Goal: Transaction & Acquisition: Book appointment/travel/reservation

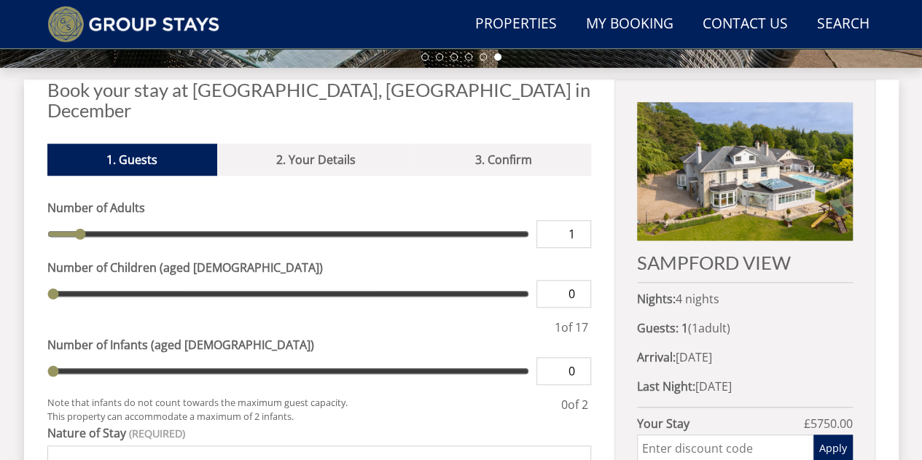
scroll to position [538, 0]
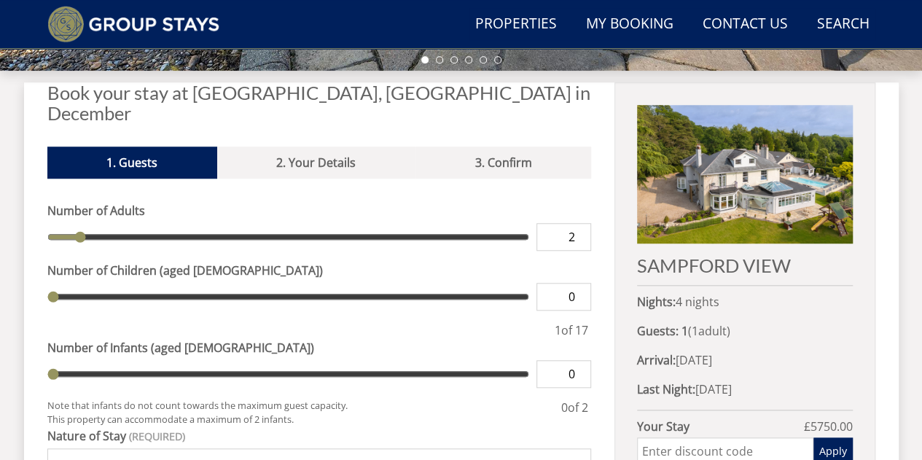
type input "2"
click at [581, 223] on input "2" at bounding box center [563, 237] width 55 height 28
type input "2"
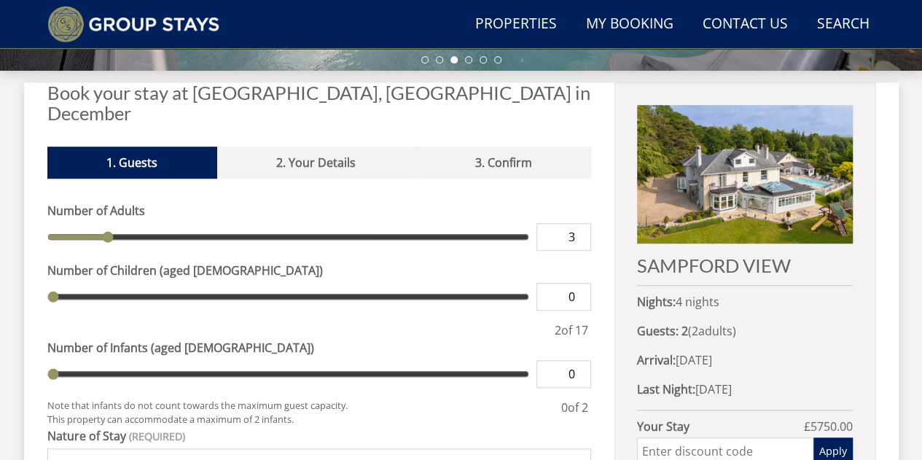
type input "3"
click at [583, 223] on input "3" at bounding box center [563, 237] width 55 height 28
type input "3"
type input "4"
click at [583, 223] on input "4" at bounding box center [563, 237] width 55 height 28
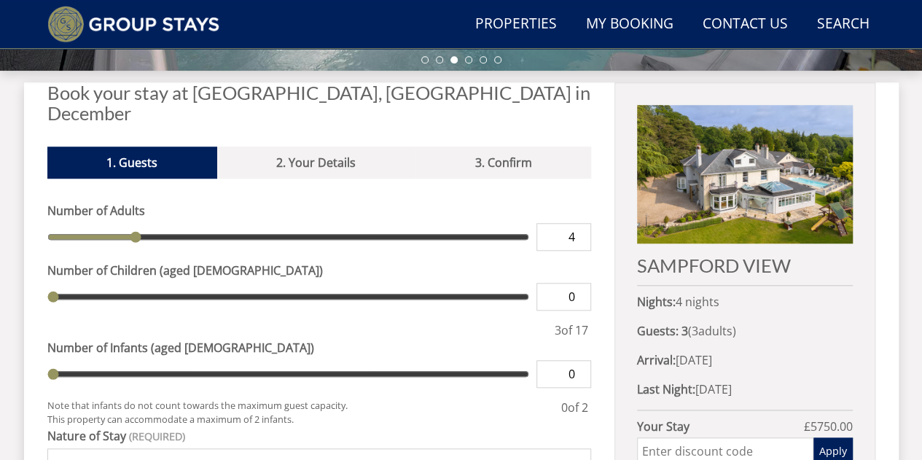
type input "4"
type input "5"
click at [583, 223] on input "5" at bounding box center [563, 237] width 55 height 28
type input "5"
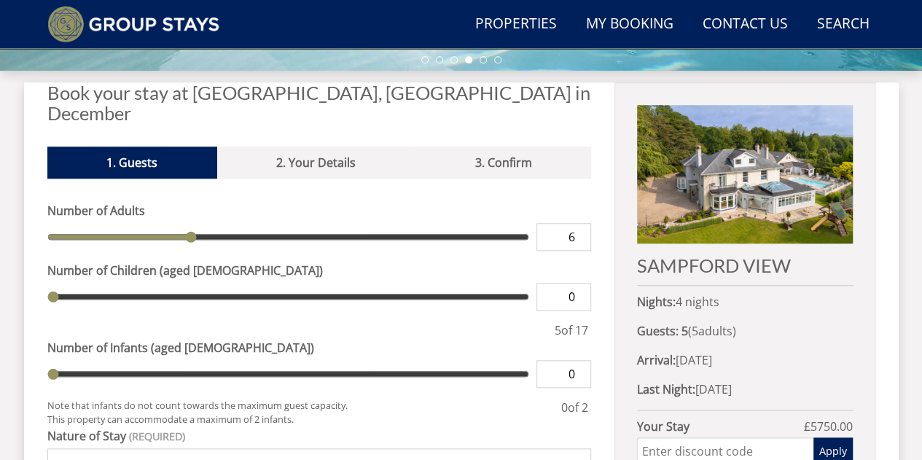
type input "6"
click at [583, 223] on input "6" at bounding box center [563, 237] width 55 height 28
type input "6"
type input "7"
click at [583, 223] on input "7" at bounding box center [563, 237] width 55 height 28
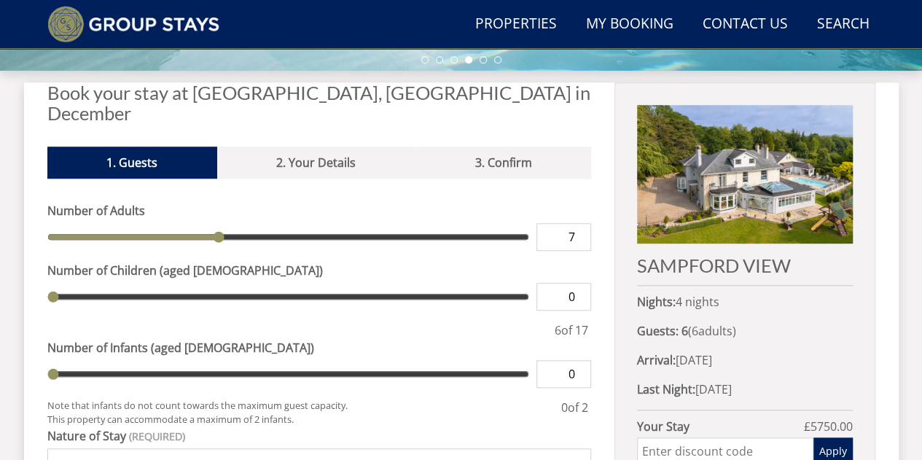
type input "7"
type input "8"
click at [583, 223] on input "8" at bounding box center [563, 237] width 55 height 28
type input "8"
type input "9"
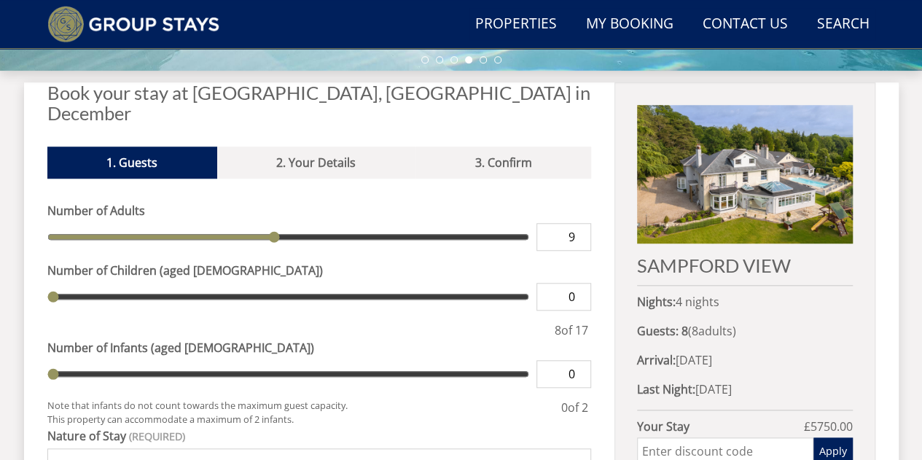
click at [583, 223] on input "9" at bounding box center [563, 237] width 55 height 28
type input "9"
type input "10"
click at [583, 223] on input "10" at bounding box center [563, 237] width 55 height 28
type input "10"
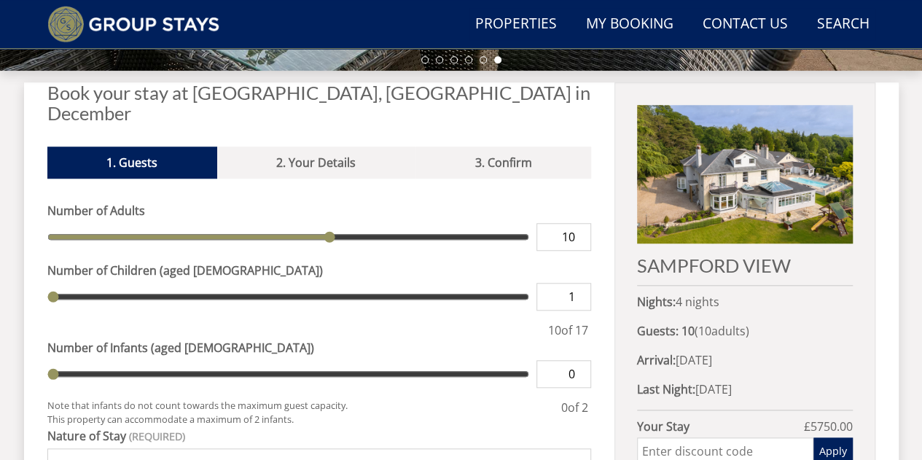
type input "1"
click at [583, 283] on input "1" at bounding box center [563, 297] width 55 height 28
type input "1"
type input "2"
click at [583, 283] on input "2" at bounding box center [563, 297] width 55 height 28
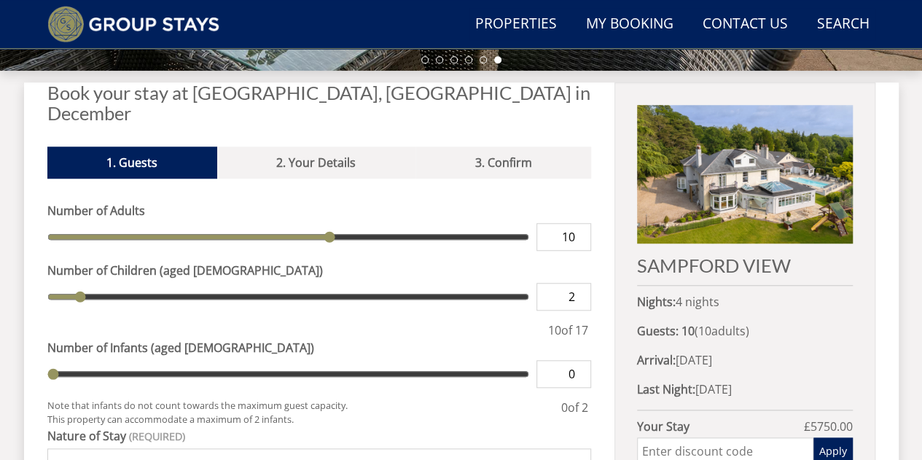
type input "2"
type input "3"
click at [583, 283] on input "3" at bounding box center [563, 297] width 55 height 28
type input "3"
type input "1"
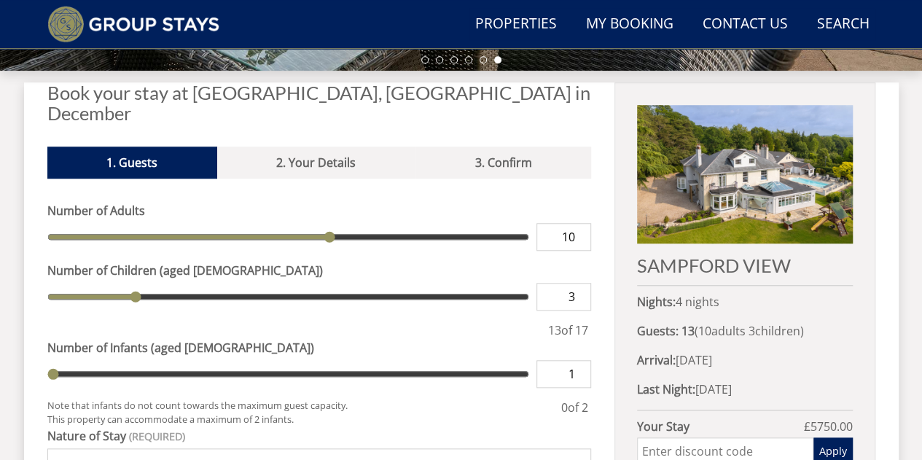
click at [581, 360] on input "1" at bounding box center [563, 374] width 55 height 28
type input "1"
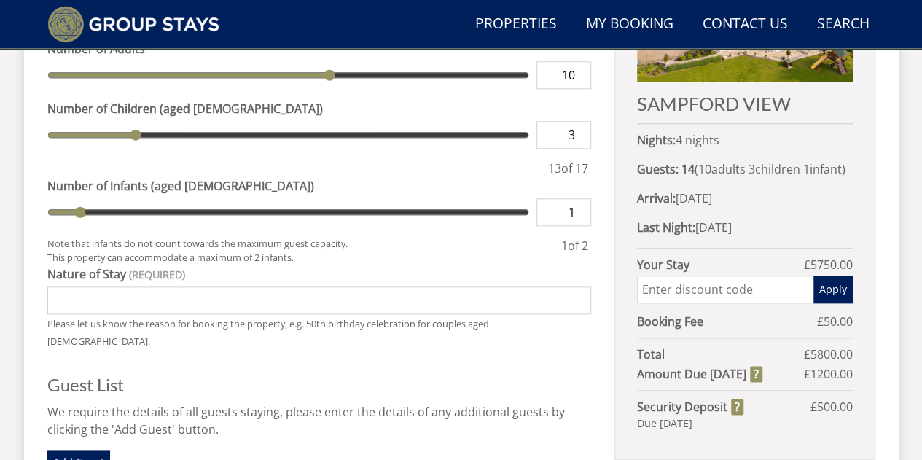
scroll to position [701, 0]
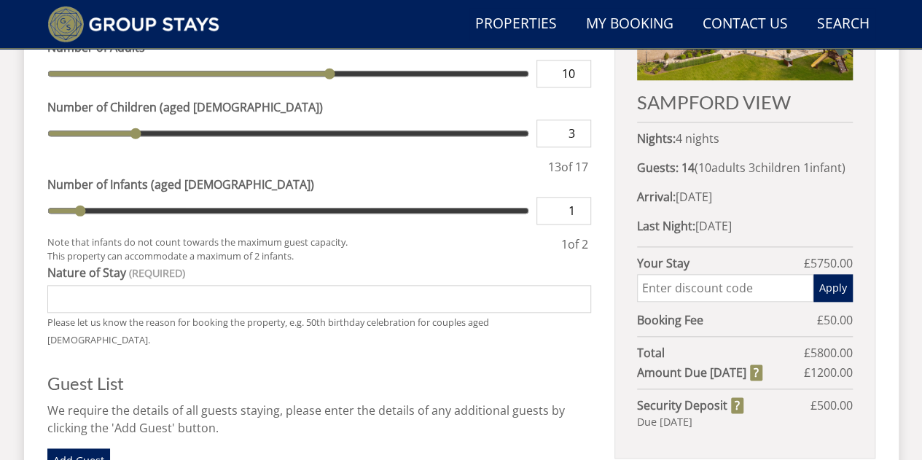
click at [241, 285] on input "Nature of Stay" at bounding box center [319, 299] width 544 height 28
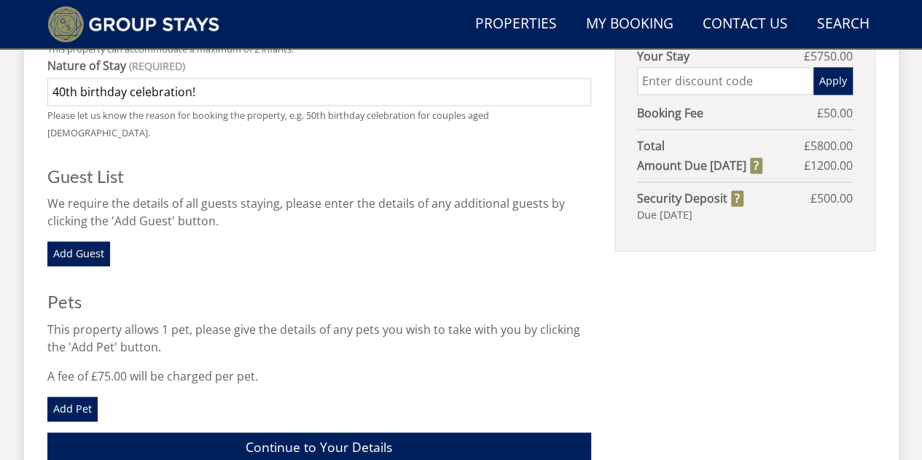
scroll to position [909, 0]
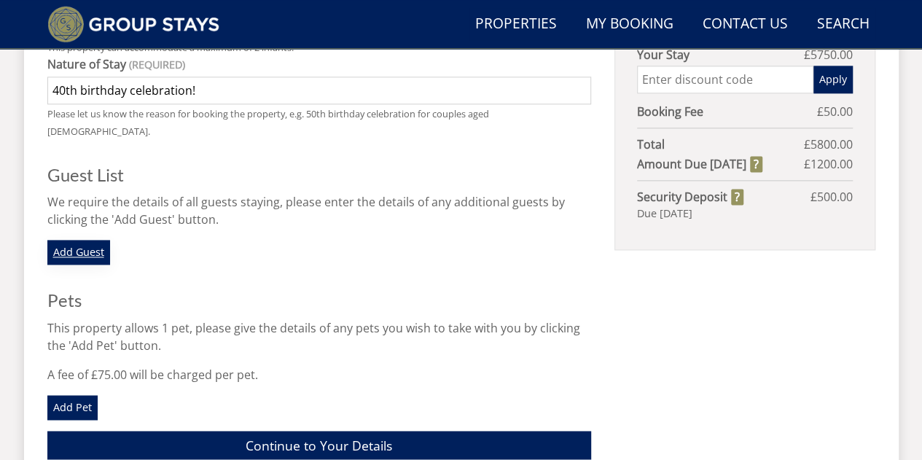
type input "40th birthday celebration!"
click at [91, 240] on link "Add Guest" at bounding box center [78, 252] width 63 height 25
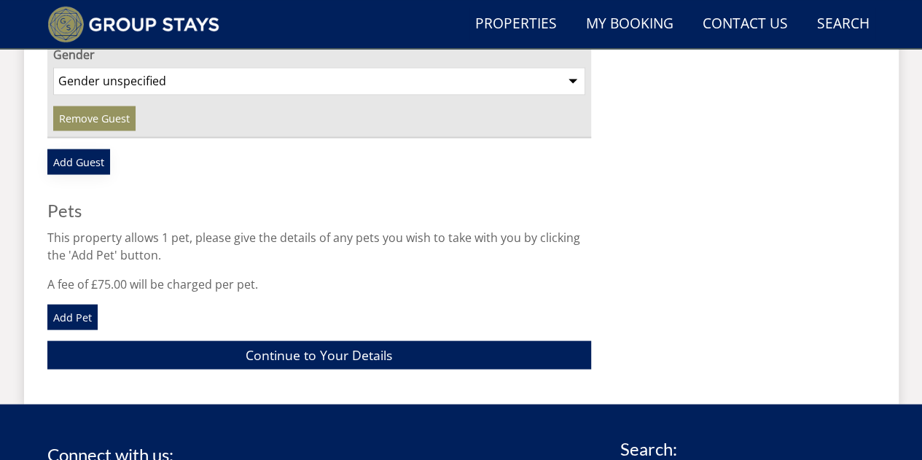
scroll to position [1288, 0]
click at [221, 340] on link "Continue to Your Details" at bounding box center [319, 354] width 544 height 28
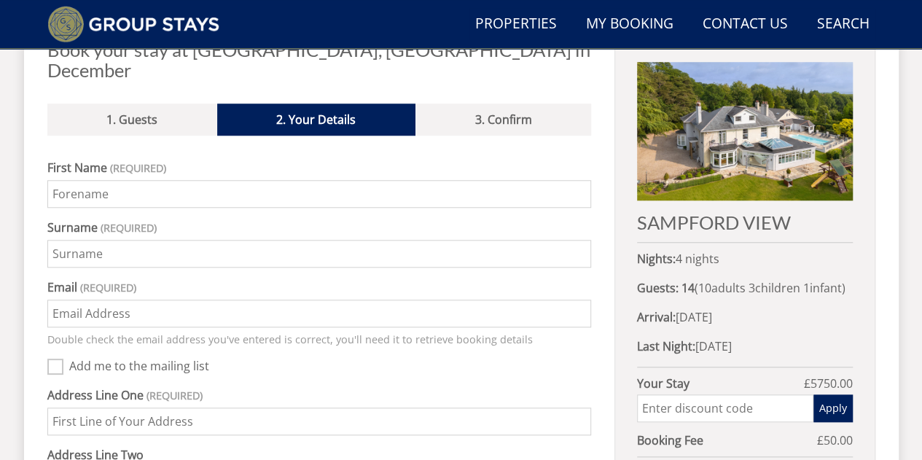
scroll to position [580, 0]
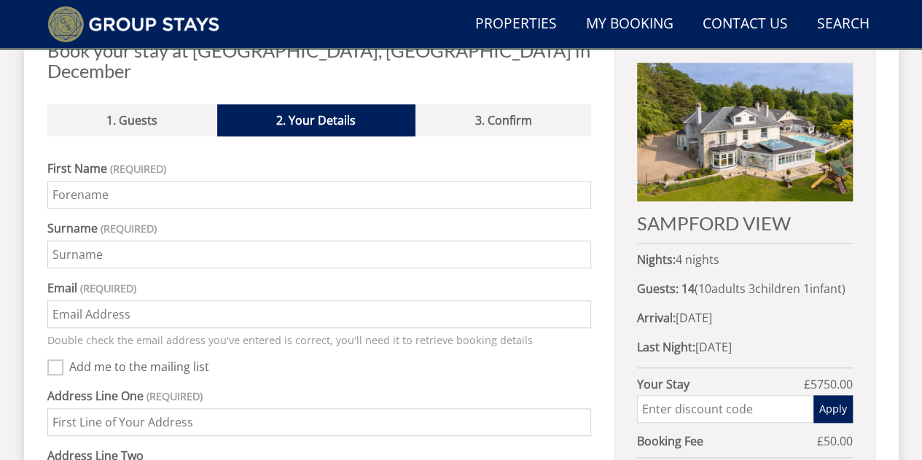
click at [207, 181] on input "First Name" at bounding box center [319, 195] width 544 height 28
type input "Sachin"
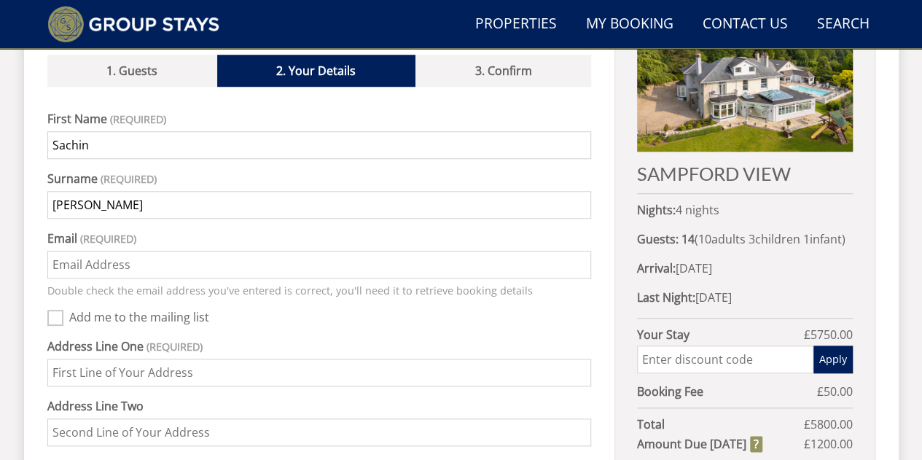
scroll to position [632, 0]
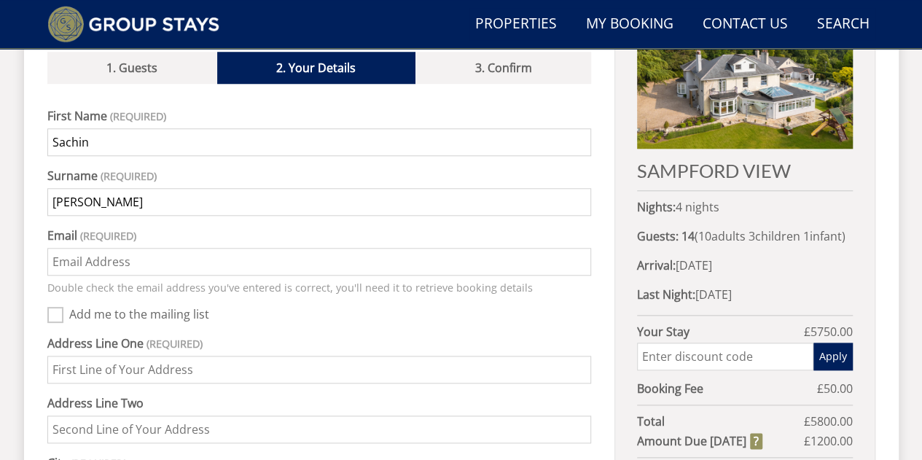
type input "[PERSON_NAME]"
click at [152, 248] on input "Email" at bounding box center [319, 262] width 544 height 28
type input "[EMAIL_ADDRESS][DOMAIN_NAME]"
click at [133, 356] on input "Address Line One" at bounding box center [319, 370] width 544 height 28
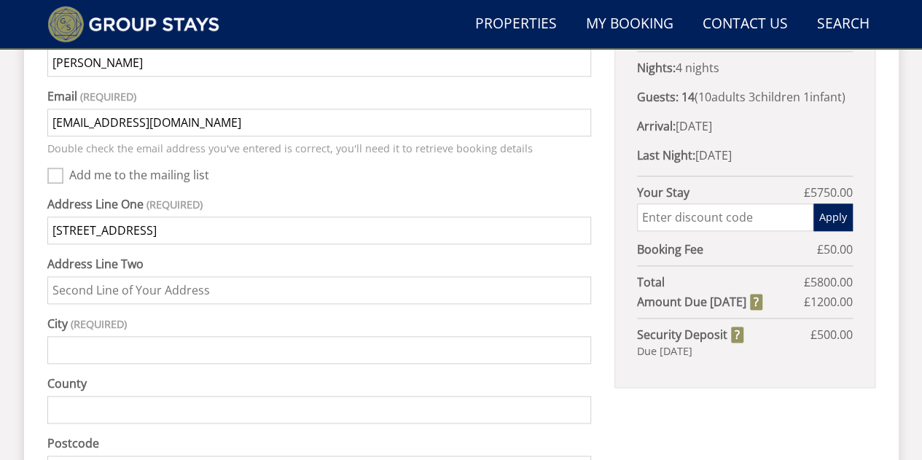
scroll to position [774, 0]
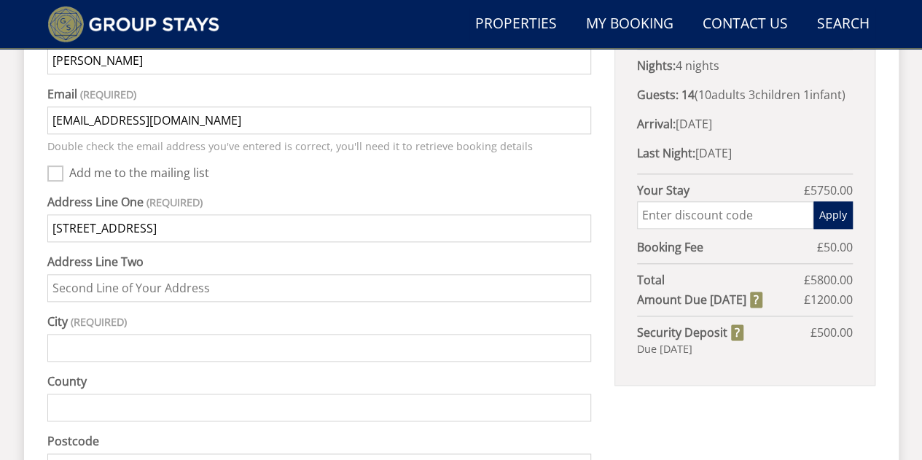
type input "[STREET_ADDRESS]"
click at [152, 334] on input "City" at bounding box center [319, 348] width 544 height 28
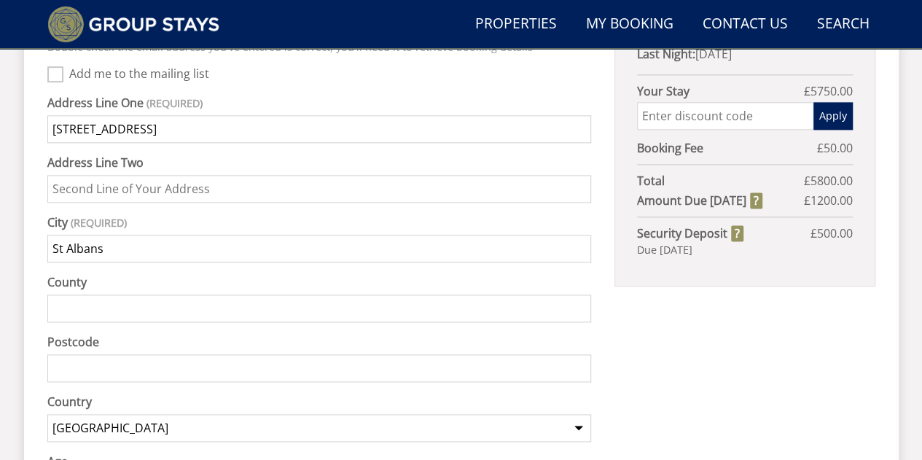
scroll to position [874, 0]
type input "St Albans"
click at [150, 353] on input "Postcode" at bounding box center [319, 367] width 544 height 28
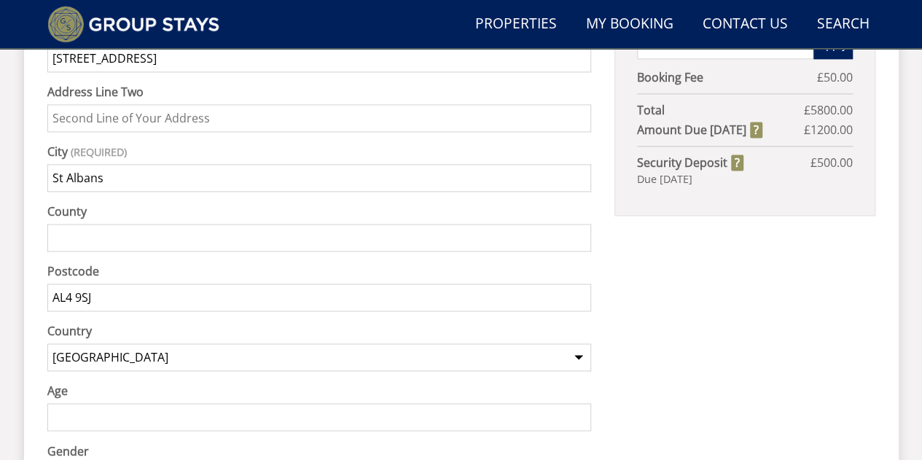
scroll to position [949, 0]
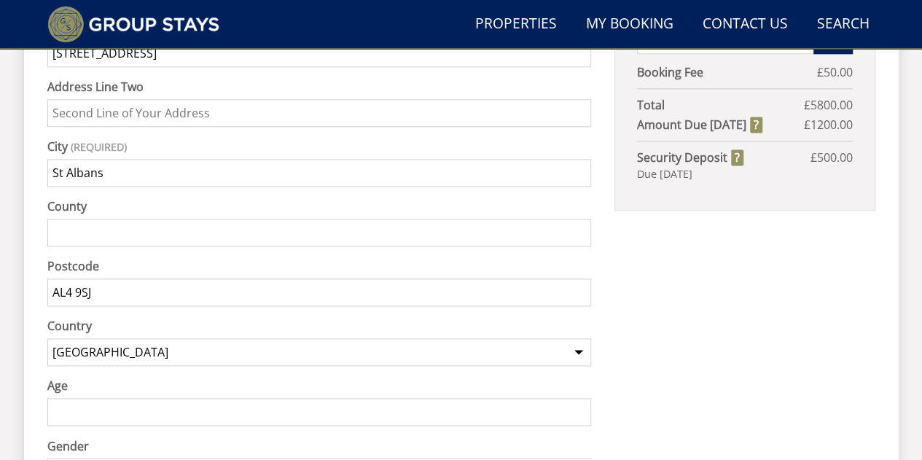
type input "AL4 9SJ"
click at [133, 398] on input "Age" at bounding box center [319, 412] width 544 height 28
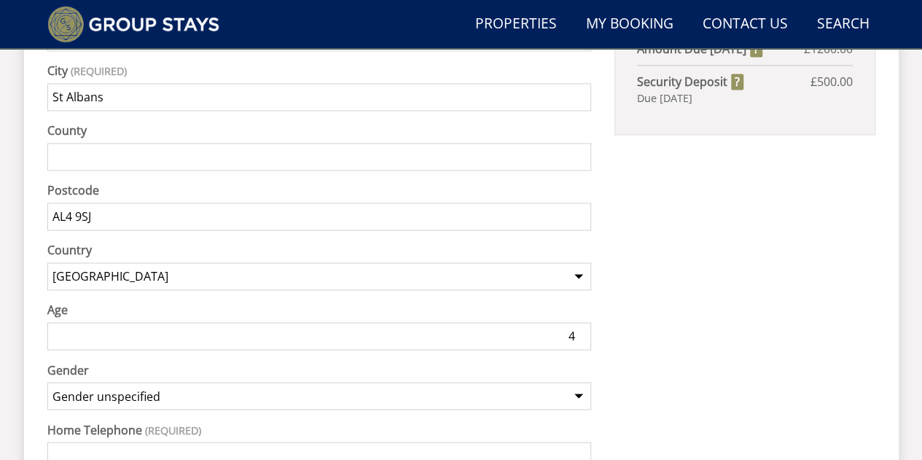
scroll to position [1033, 0]
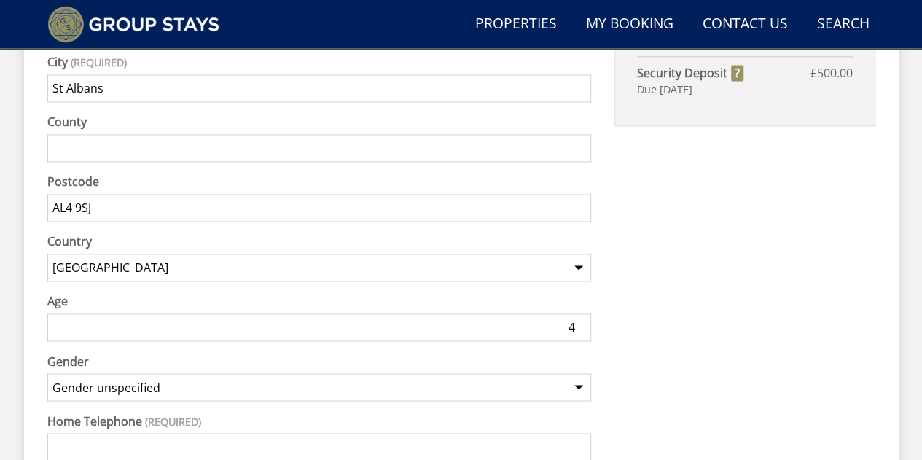
click at [178, 313] on input "4" at bounding box center [319, 327] width 544 height 28
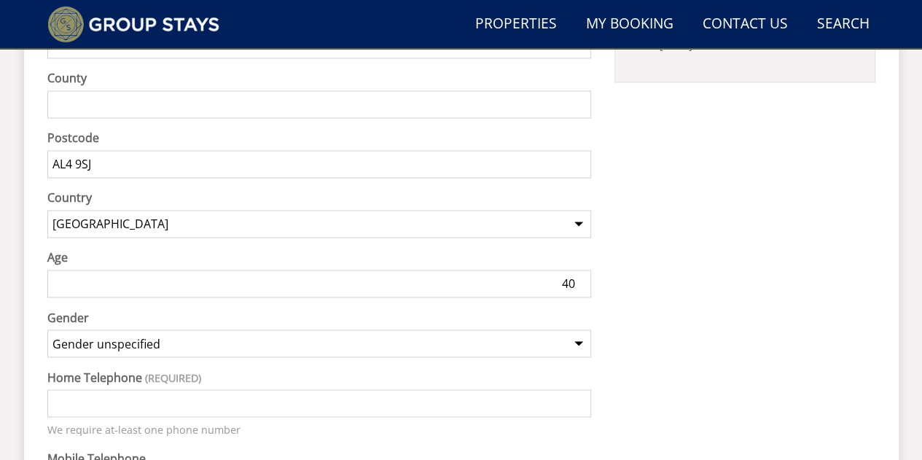
type input "40"
click at [438, 329] on select "Gender unspecified Gender male Gender female" at bounding box center [319, 343] width 544 height 28
select select "gender_male"
click at [47, 329] on select "Gender unspecified Gender male Gender female" at bounding box center [319, 343] width 544 height 28
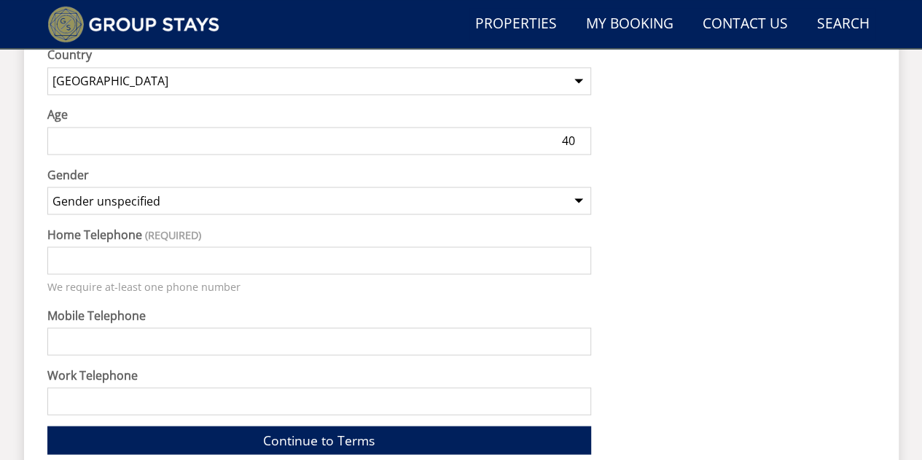
click at [268, 246] on input "Home Telephone" at bounding box center [319, 260] width 544 height 28
type input "07951169236"
click at [277, 426] on link "Continue to Terms" at bounding box center [319, 440] width 544 height 28
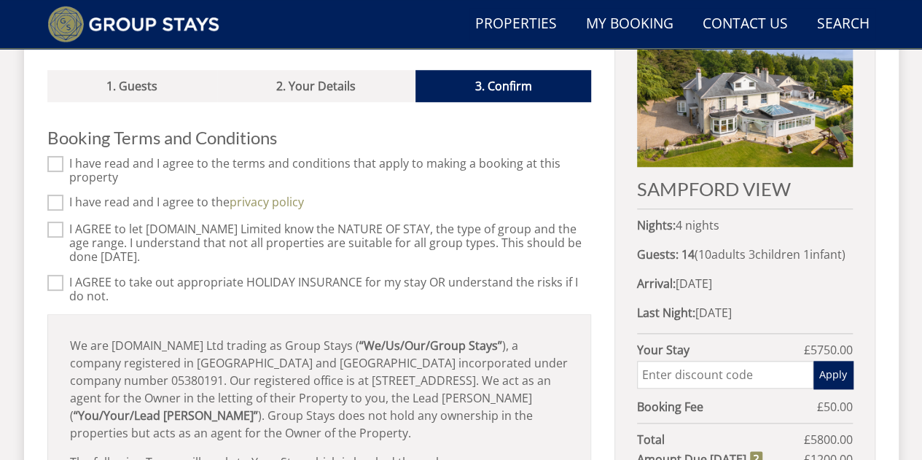
scroll to position [613, 0]
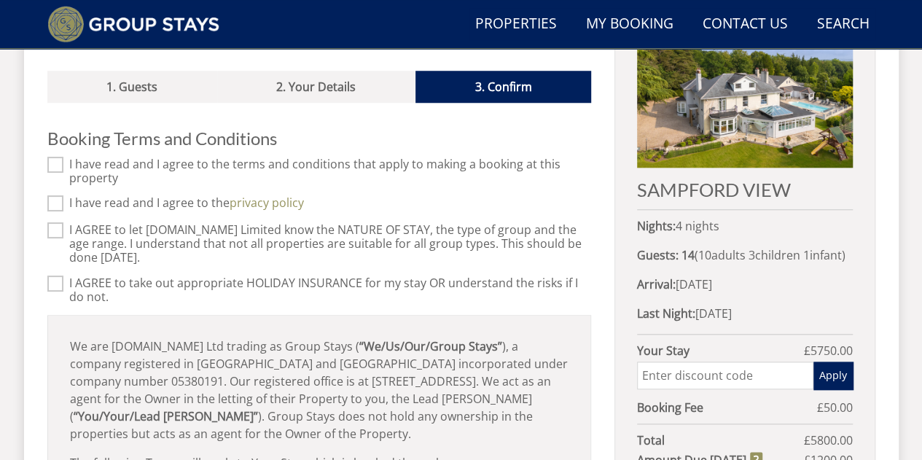
click at [57, 275] on input "I AGREE to take out appropriate HOLIDAY INSURANCE for my stay OR understand the…" at bounding box center [55, 283] width 16 height 16
checkbox input "true"
click at [56, 222] on input "I AGREE to let Sleeps12.com Limited know the NATURE OF STAY, the type of group …" at bounding box center [55, 230] width 16 height 16
checkbox input "true"
click at [62, 195] on input "I have read and I agree to the privacy policy" at bounding box center [55, 203] width 16 height 16
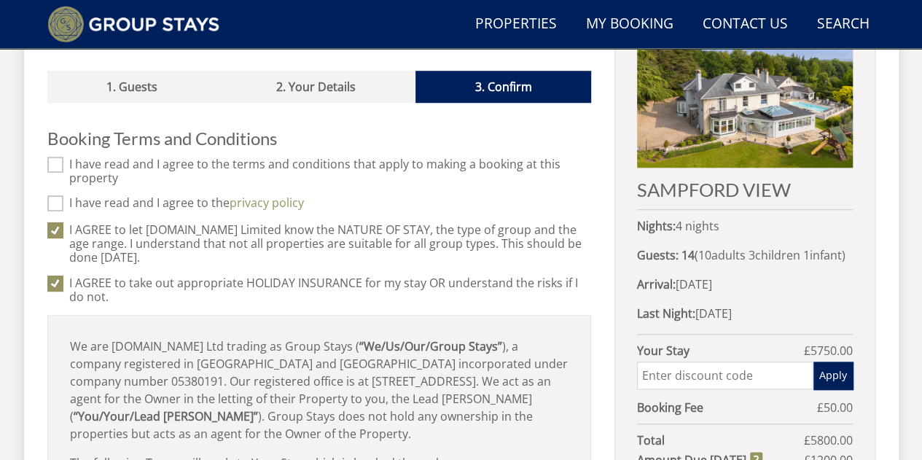
checkbox input "true"
click at [58, 156] on input "I have read and I agree to the terms and conditions that apply to making a book…" at bounding box center [55, 164] width 16 height 16
checkbox input "true"
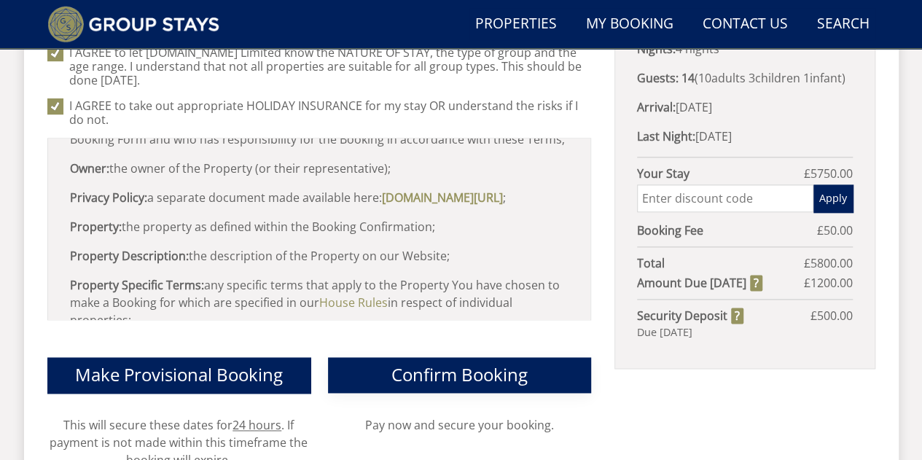
scroll to position [789, 0]
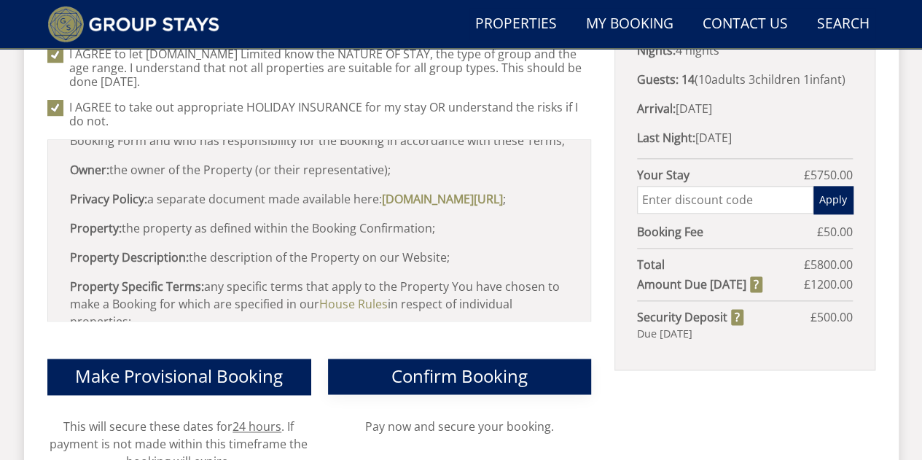
click at [506, 364] on span "Confirm Booking" at bounding box center [459, 376] width 136 height 24
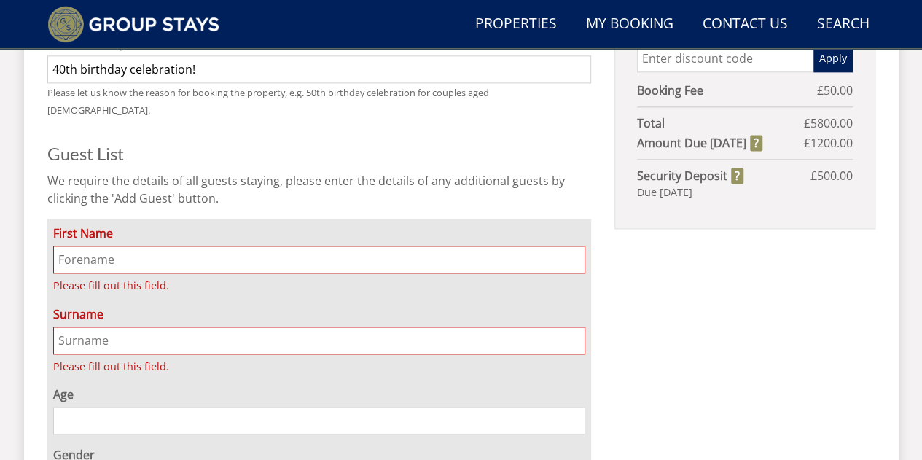
scroll to position [929, 0]
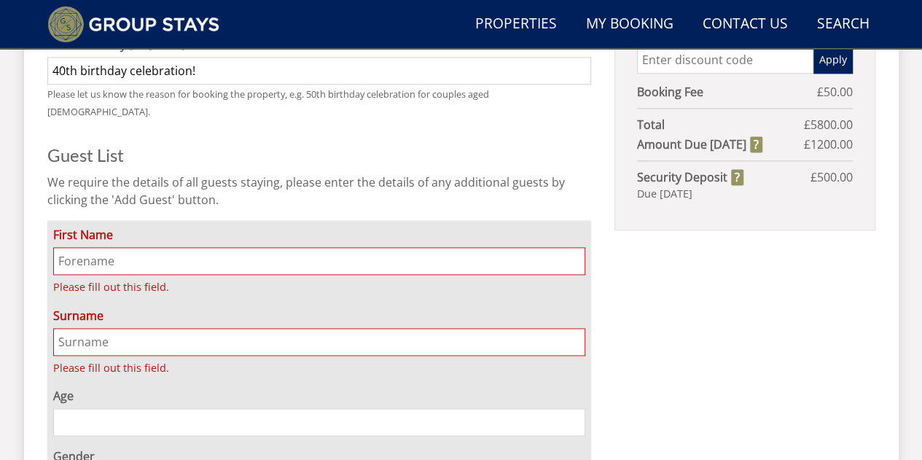
click at [202, 247] on input "First Name" at bounding box center [319, 261] width 533 height 28
type input "Sachin"
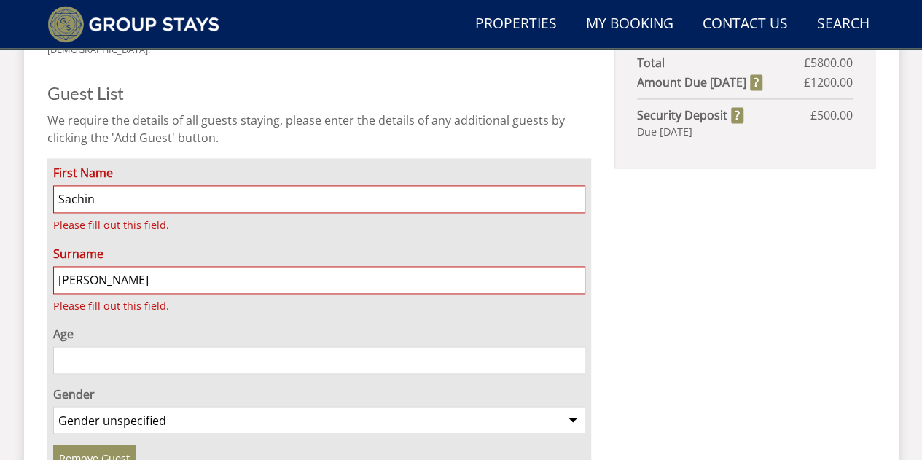
scroll to position [1009, 0]
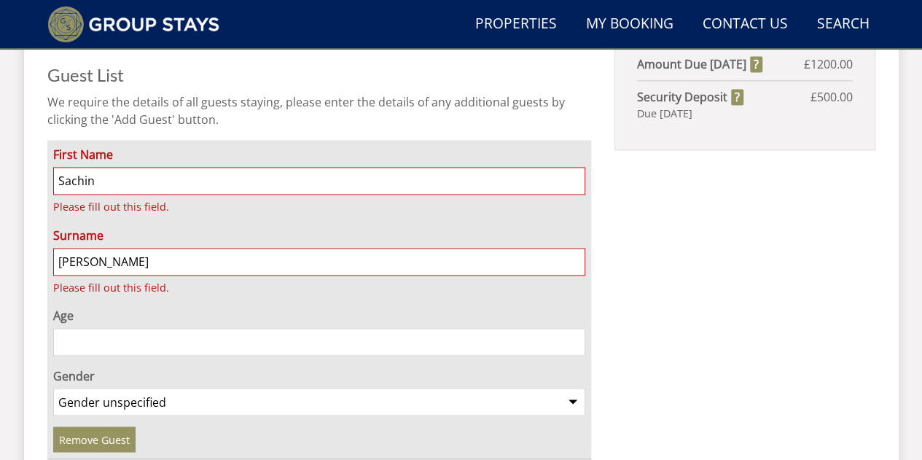
type input "[PERSON_NAME]"
click at [195, 328] on input "Age" at bounding box center [319, 342] width 533 height 28
type input "40"
click at [112, 388] on select "Gender unspecified Gender male Gender female" at bounding box center [319, 402] width 533 height 28
select select "gender_male"
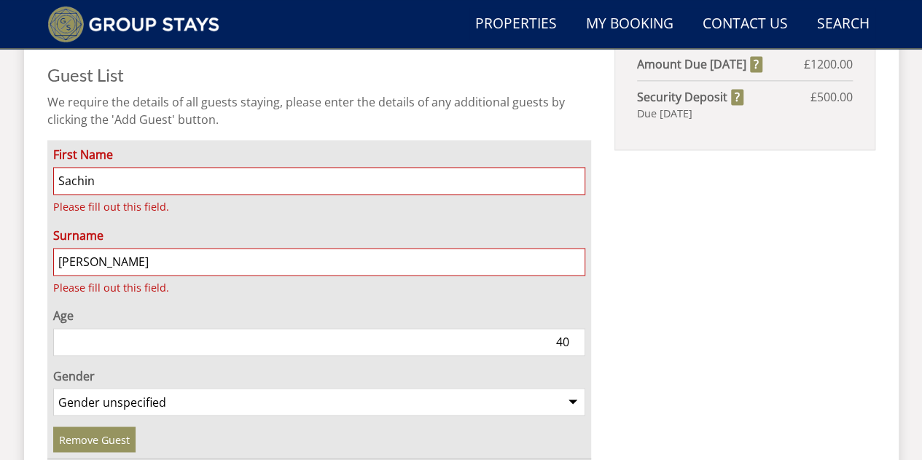
click at [53, 388] on select "Gender unspecified Gender male Gender female" at bounding box center [319, 402] width 533 height 28
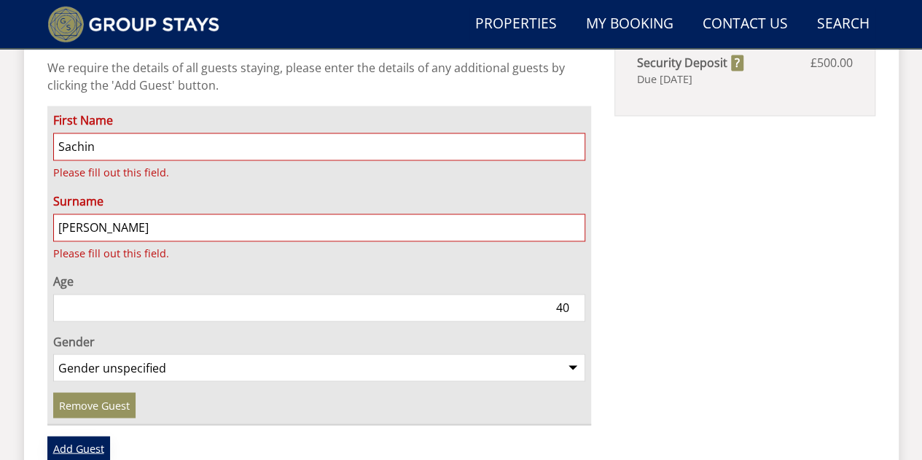
click at [77, 436] on link "Add Guest" at bounding box center [78, 448] width 63 height 25
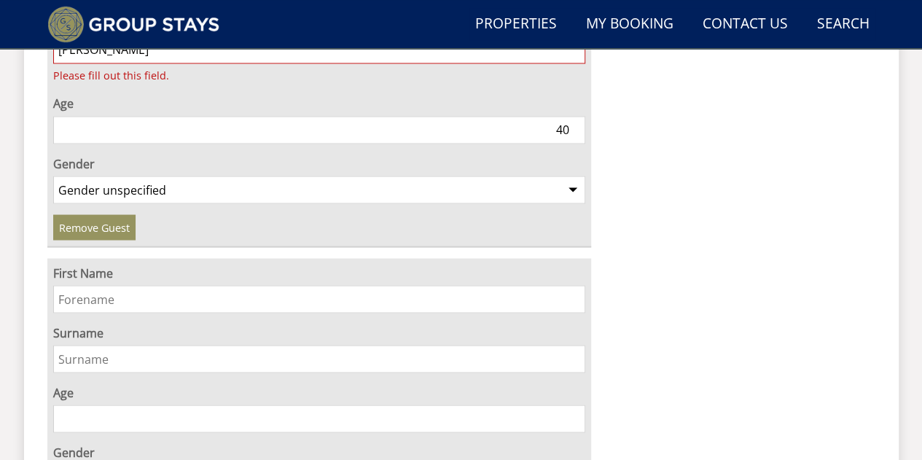
scroll to position [1222, 0]
click at [174, 284] on input "First Name" at bounding box center [319, 298] width 533 height 28
type input "Komal"
type input "[PERSON_NAME]"
click at [107, 404] on input "Age" at bounding box center [319, 418] width 533 height 28
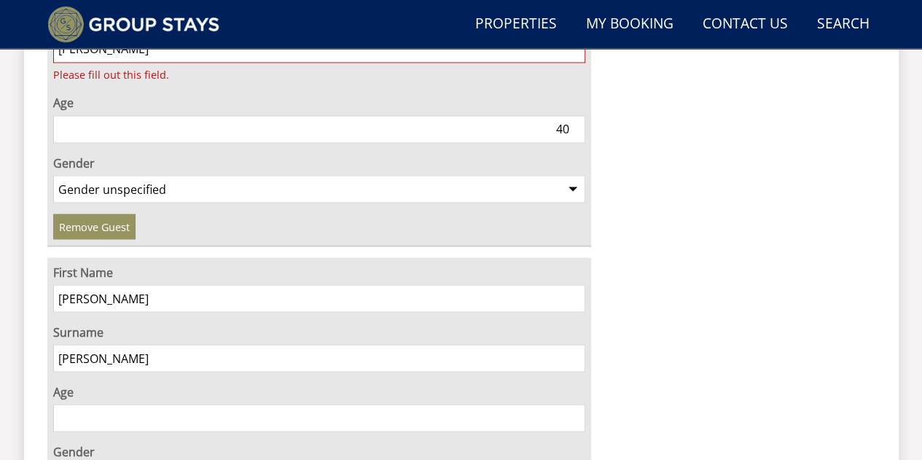
click at [102, 404] on input "Age" at bounding box center [319, 418] width 533 height 28
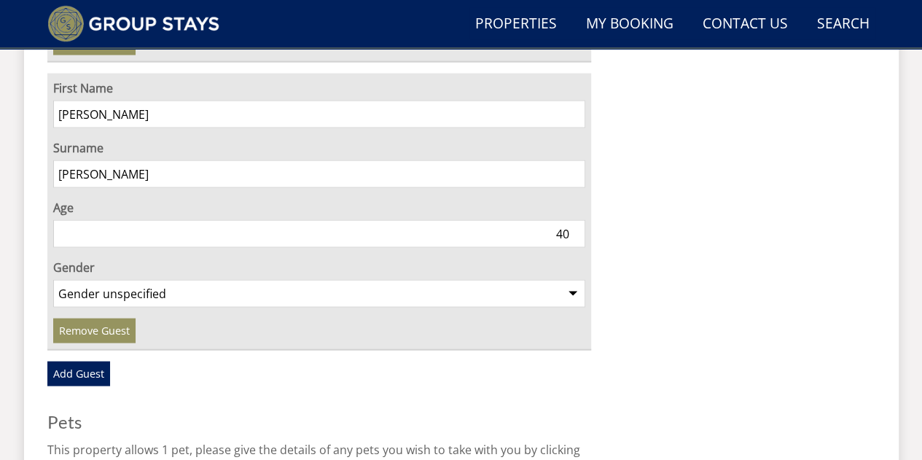
scroll to position [1411, 0]
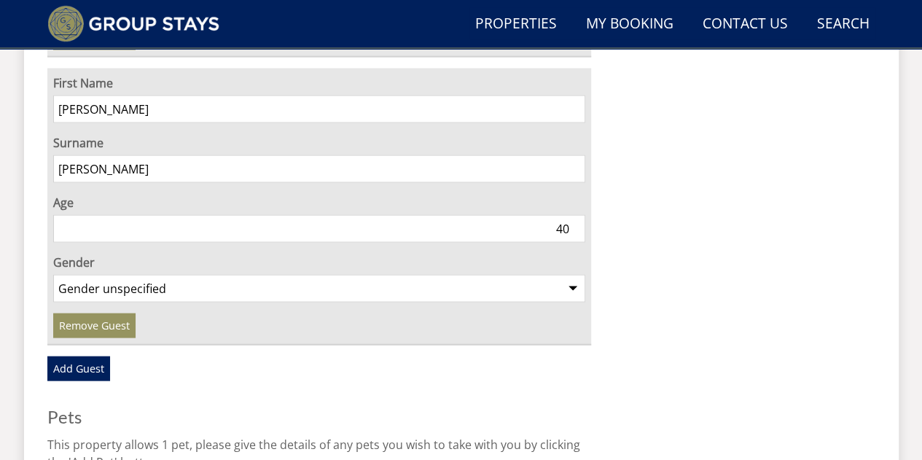
type input "40"
click at [184, 275] on select "Gender unspecified Gender male Gender female" at bounding box center [319, 289] width 533 height 28
select select "gender_female"
click at [53, 275] on select "Gender unspecified Gender male Gender female" at bounding box center [319, 289] width 533 height 28
click at [89, 356] on link "Add Guest" at bounding box center [78, 368] width 63 height 25
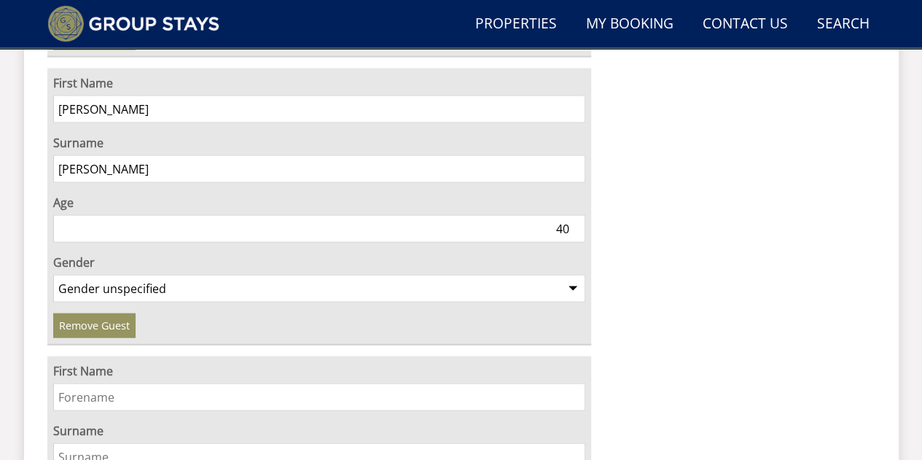
click at [254, 383] on input "First Name" at bounding box center [319, 397] width 533 height 28
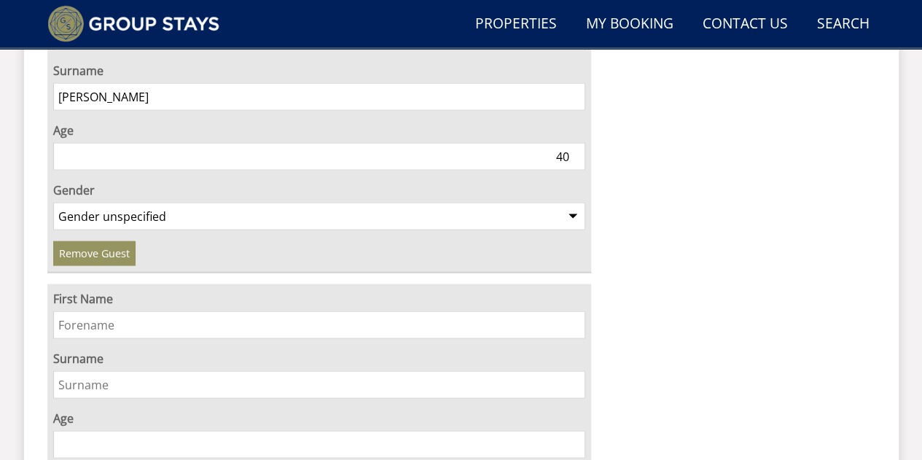
scroll to position [1483, 0]
type input "Shreyan"
type input "[PERSON_NAME]"
click at [146, 430] on input "Age" at bounding box center [319, 444] width 533 height 28
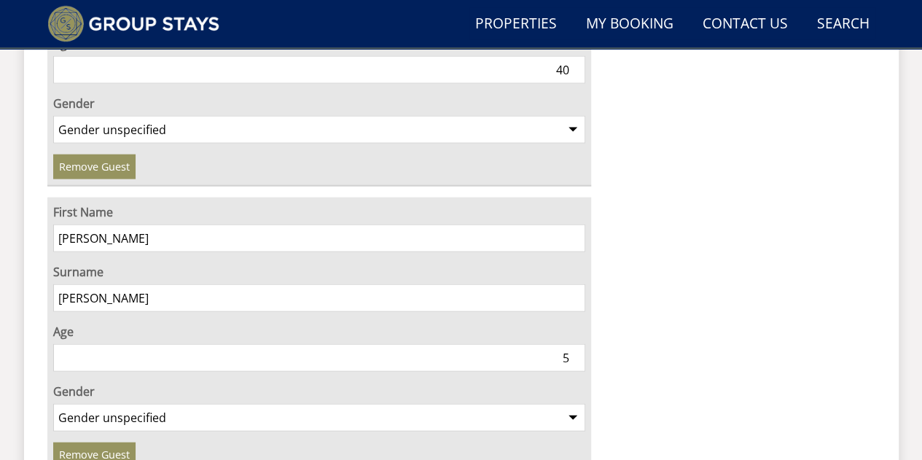
scroll to position [1571, 0]
type input "5"
click at [172, 402] on select "Gender unspecified Gender male Gender female" at bounding box center [319, 416] width 533 height 28
select select "gender_male"
click at [53, 402] on select "Gender unspecified Gender male Gender female" at bounding box center [319, 416] width 533 height 28
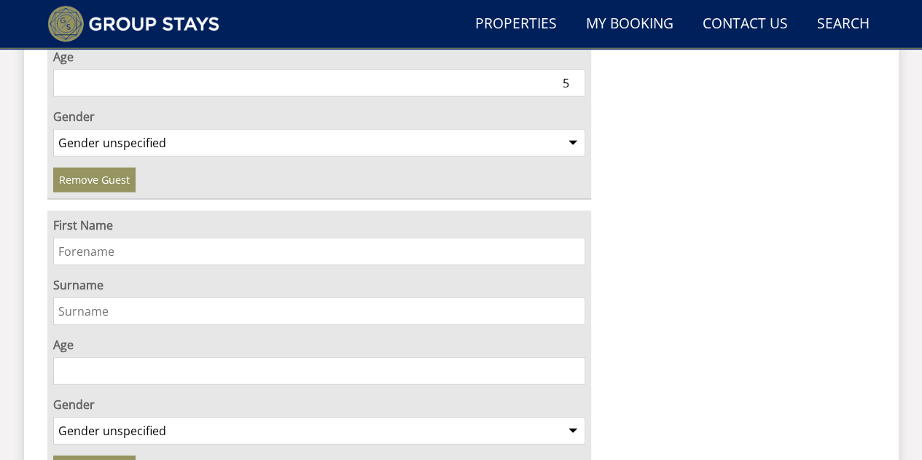
scroll to position [1845, 0]
click at [160, 237] on input "First Name" at bounding box center [319, 251] width 533 height 28
type input "Ayla"
type input "[PERSON_NAME]"
click at [103, 356] on input "Age" at bounding box center [319, 370] width 533 height 28
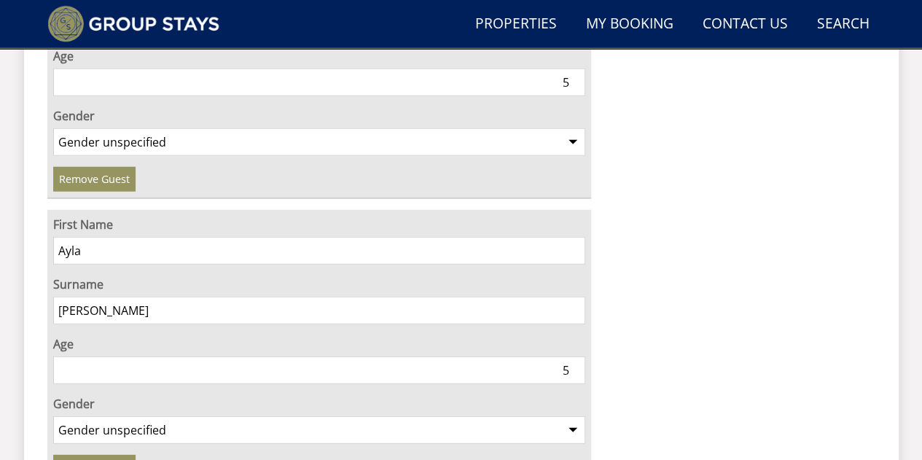
type input "5"
click at [128, 416] on select "Gender unspecified Gender male Gender female" at bounding box center [319, 430] width 533 height 28
select select "gender_female"
click at [53, 416] on select "Gender unspecified Gender male Gender female" at bounding box center [319, 430] width 533 height 28
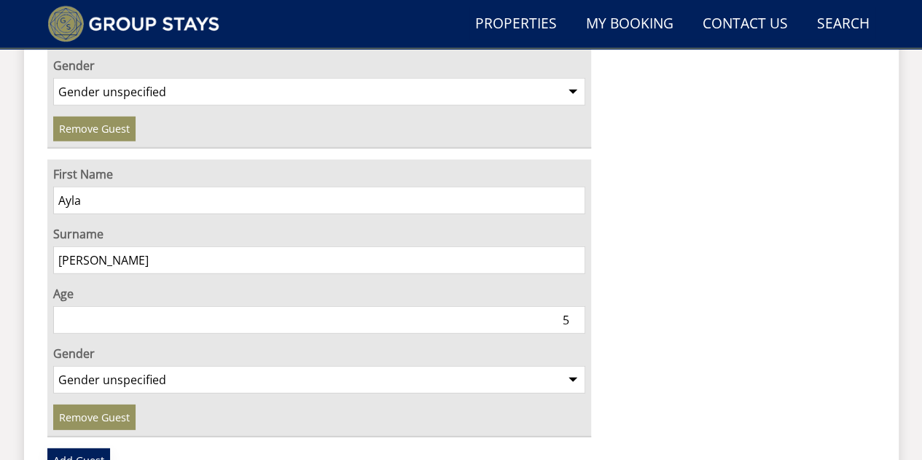
click at [98, 448] on link "Add Guest" at bounding box center [78, 460] width 63 height 25
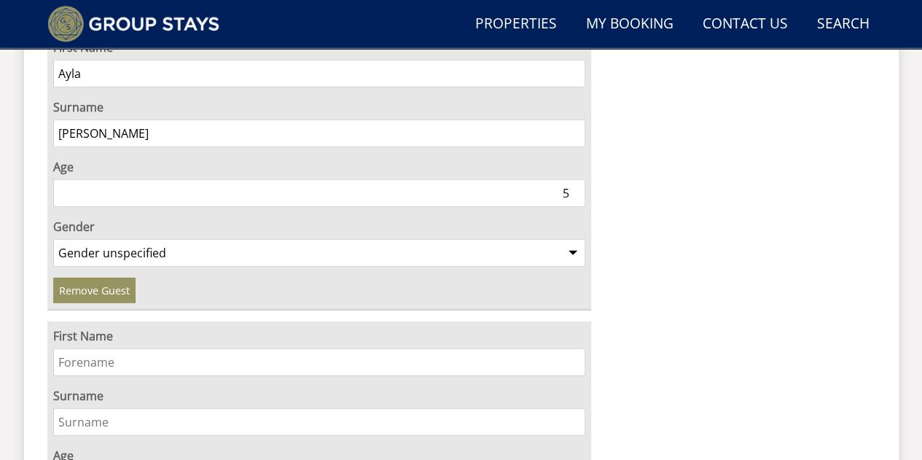
scroll to position [2030, 0]
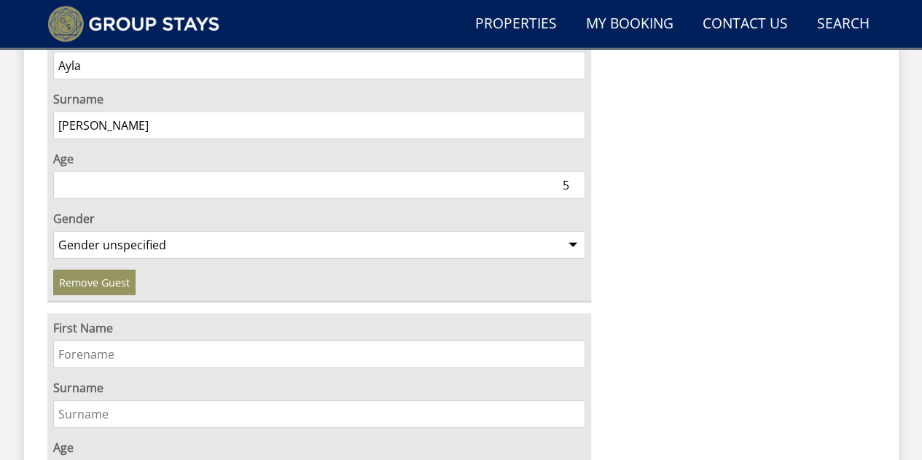
click at [138, 340] on input "First Name" at bounding box center [319, 354] width 533 height 28
type input "Anish"
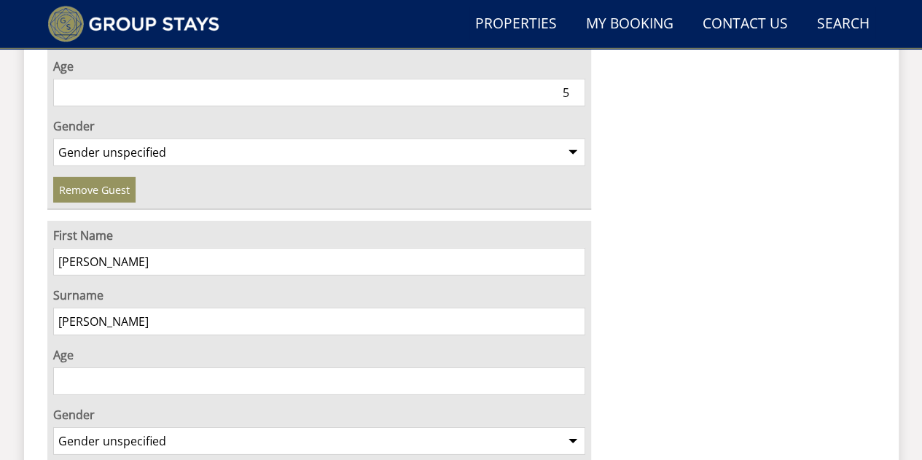
scroll to position [2123, 0]
type input "[PERSON_NAME]"
click at [122, 366] on input "Age" at bounding box center [319, 380] width 533 height 28
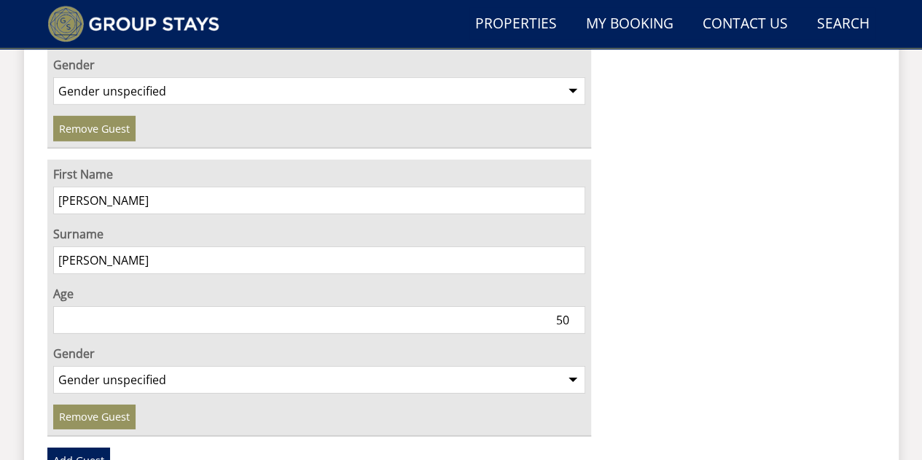
scroll to position [2184, 0]
type input "50"
click at [122, 365] on select "Gender unspecified Gender male Gender female" at bounding box center [319, 379] width 533 height 28
select select "gender_male"
click at [53, 365] on select "Gender unspecified Gender male Gender female" at bounding box center [319, 379] width 533 height 28
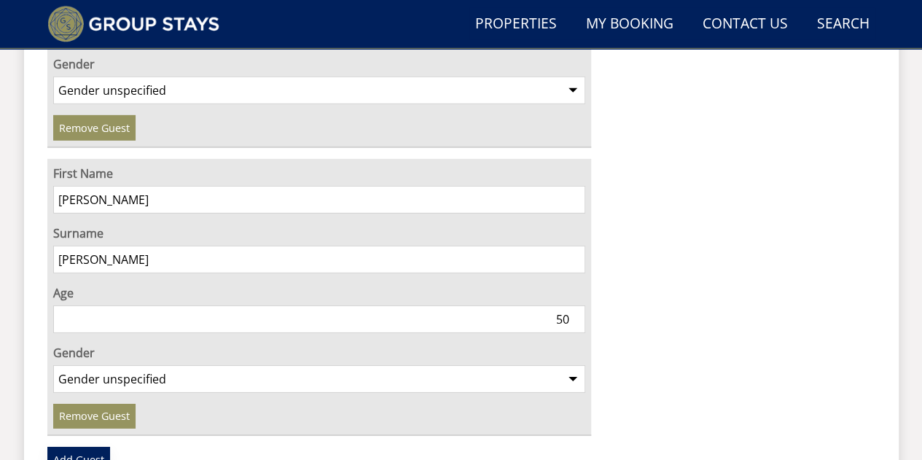
click at [84, 447] on link "Add Guest" at bounding box center [78, 459] width 63 height 25
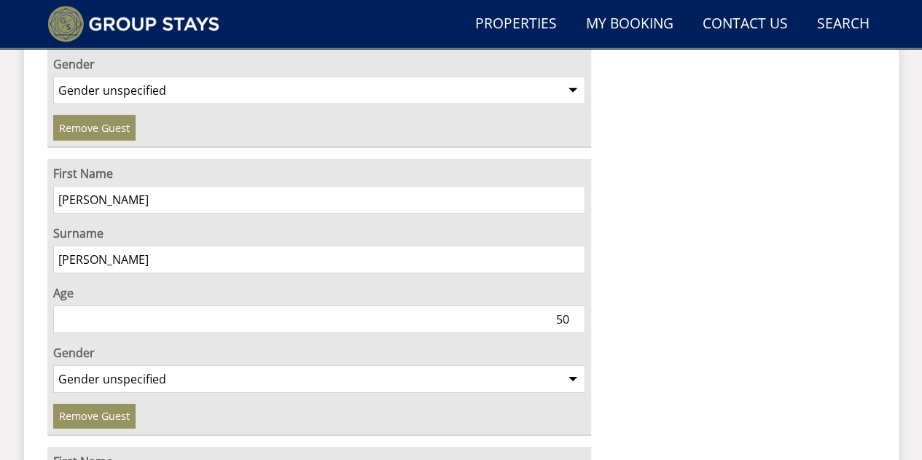
click at [560, 305] on input "50" at bounding box center [319, 319] width 533 height 28
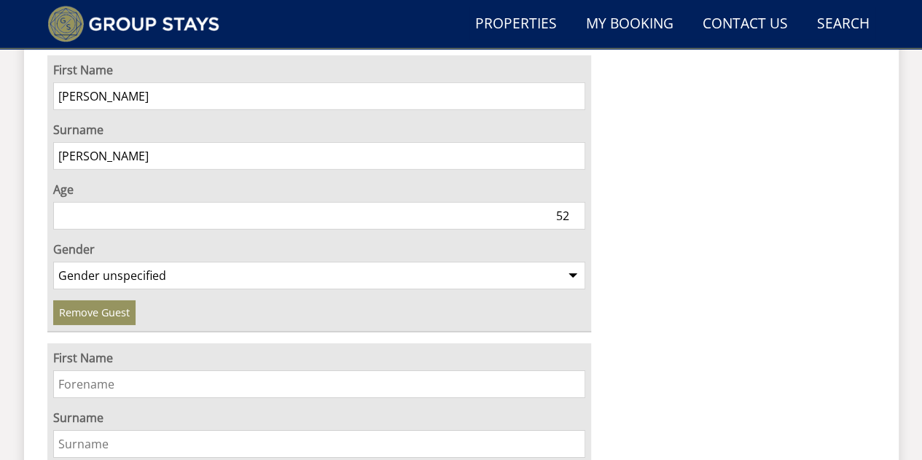
scroll to position [2289, 0]
type input "52"
click at [205, 369] on input "First Name" at bounding box center [319, 383] width 533 height 28
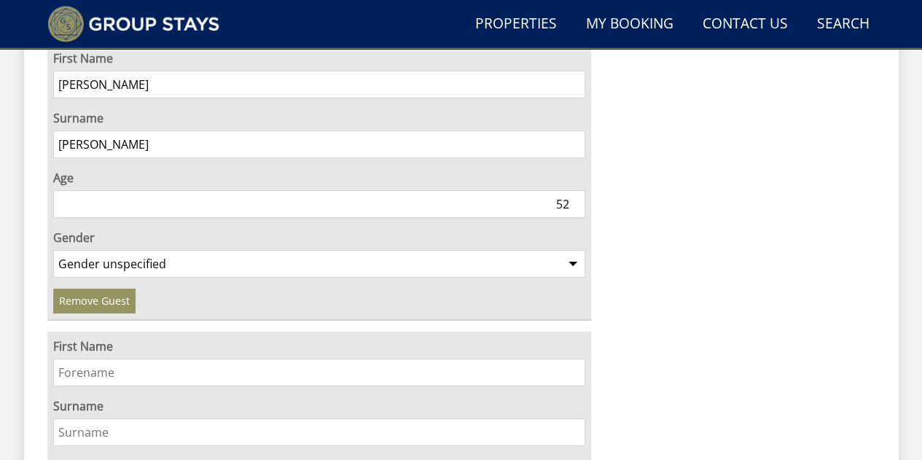
scroll to position [2317, 0]
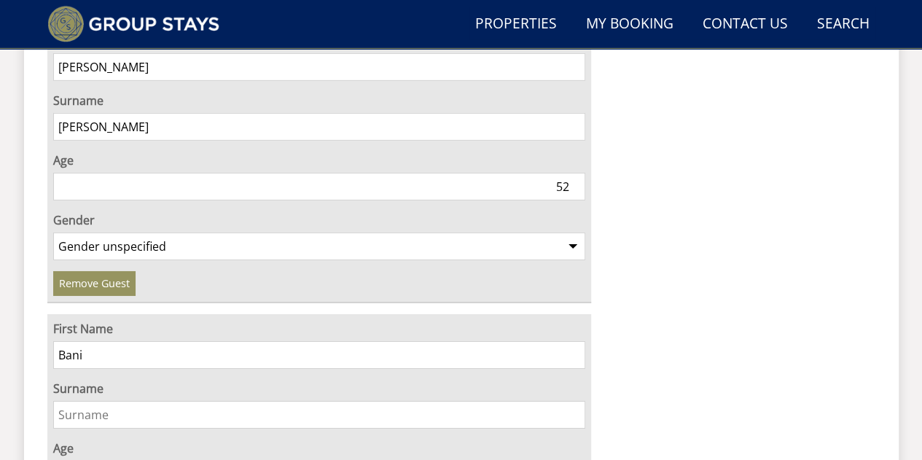
type input "Bani"
type input "Anuja"
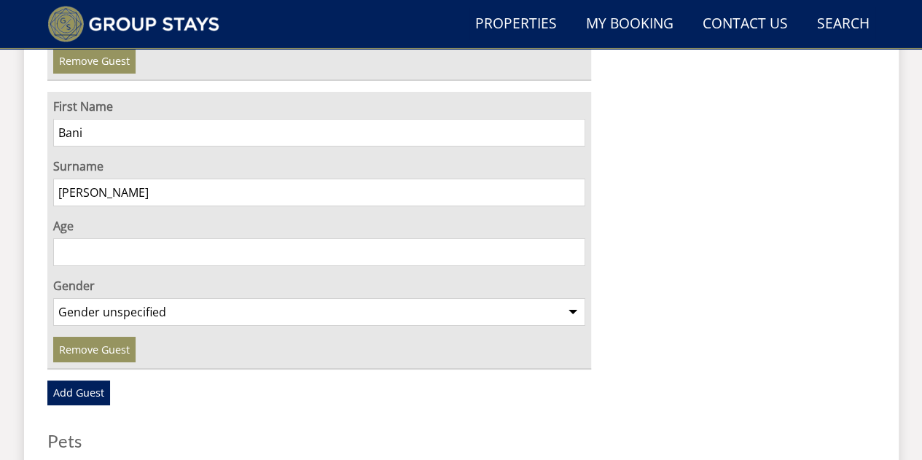
scroll to position [2541, 0]
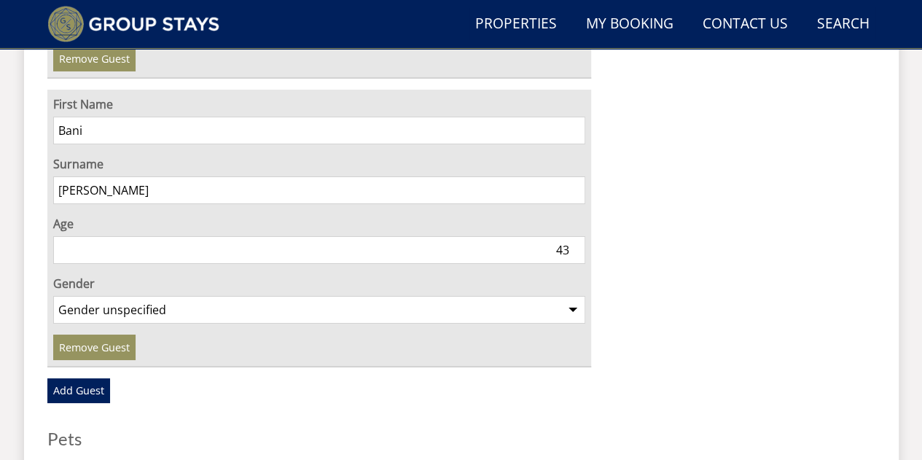
type input "43"
click at [217, 296] on select "Gender unspecified Gender male Gender female" at bounding box center [319, 310] width 533 height 28
select select "gender_female"
click at [53, 296] on select "Gender unspecified Gender male Gender female" at bounding box center [319, 310] width 533 height 28
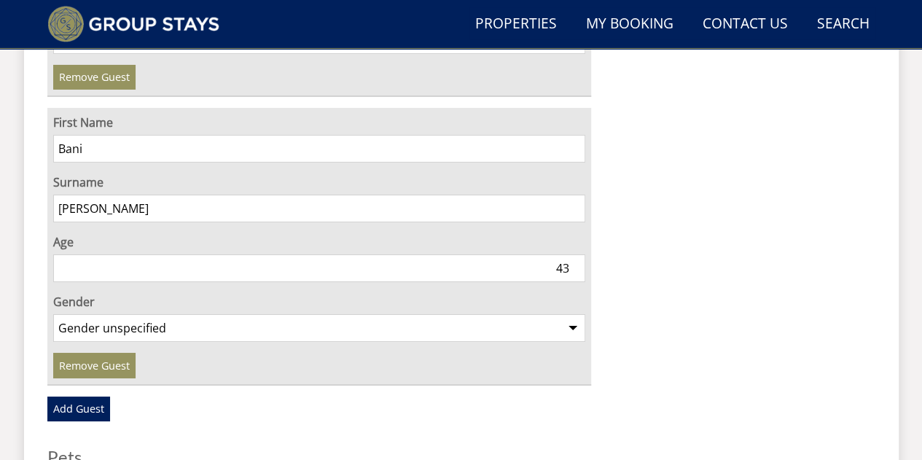
scroll to position [2538, 0]
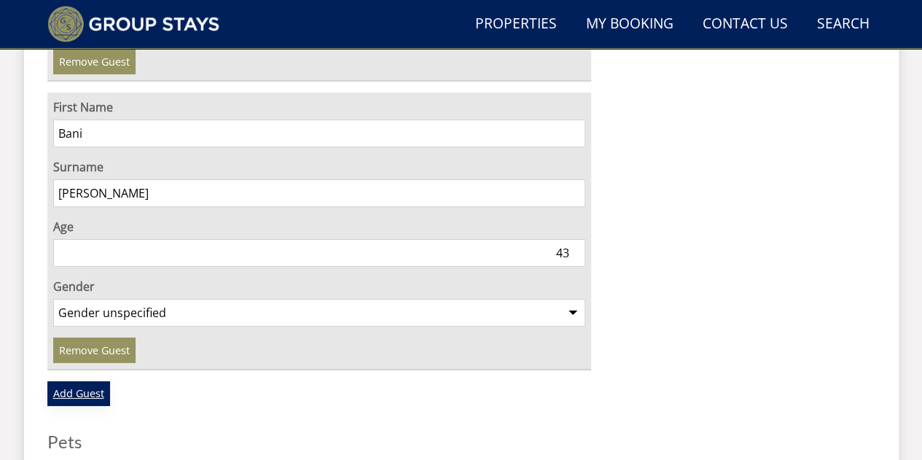
click at [88, 381] on link "Add Guest" at bounding box center [78, 393] width 63 height 25
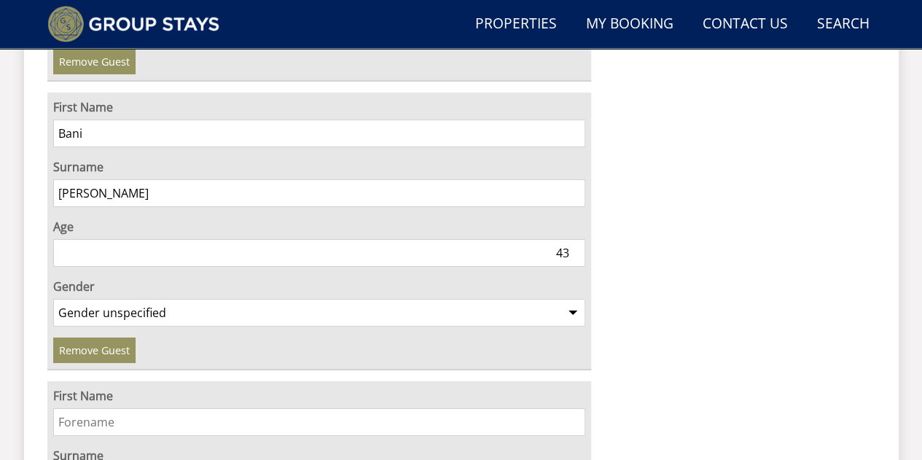
click at [88, 387] on label "First Name" at bounding box center [319, 395] width 533 height 17
click at [88, 408] on input "First Name" at bounding box center [319, 422] width 533 height 28
click at [79, 408] on input "First Name" at bounding box center [319, 422] width 533 height 28
type input "Anita"
type input "D"
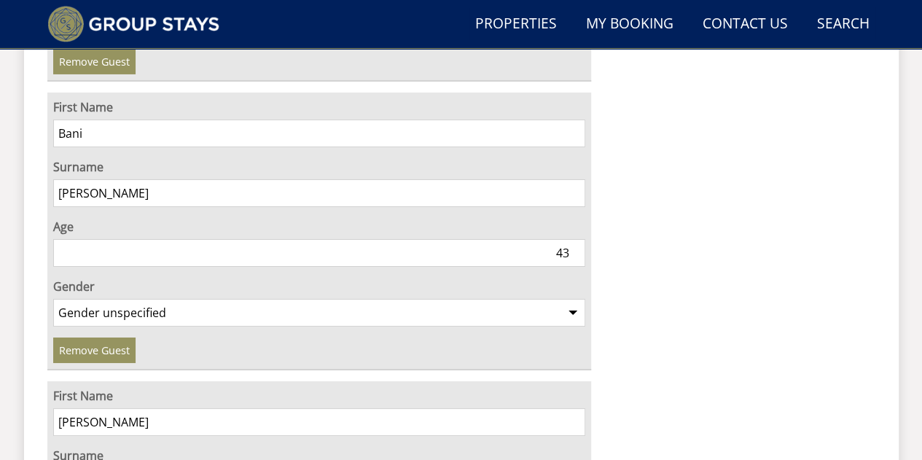
type input "p"
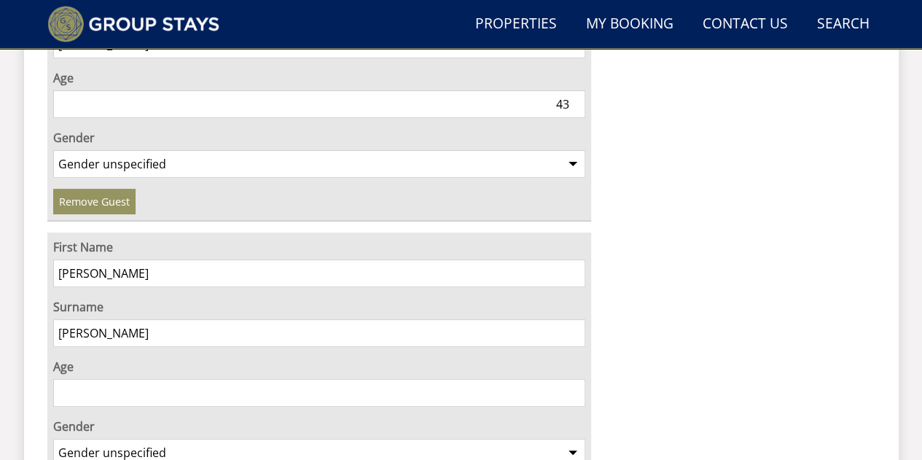
scroll to position [2693, 0]
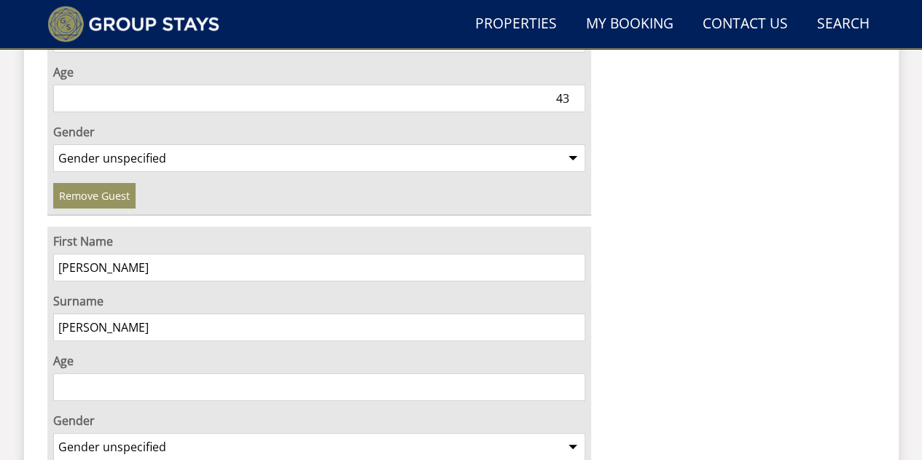
type input "Patel"
click at [124, 373] on input "Age" at bounding box center [319, 387] width 533 height 28
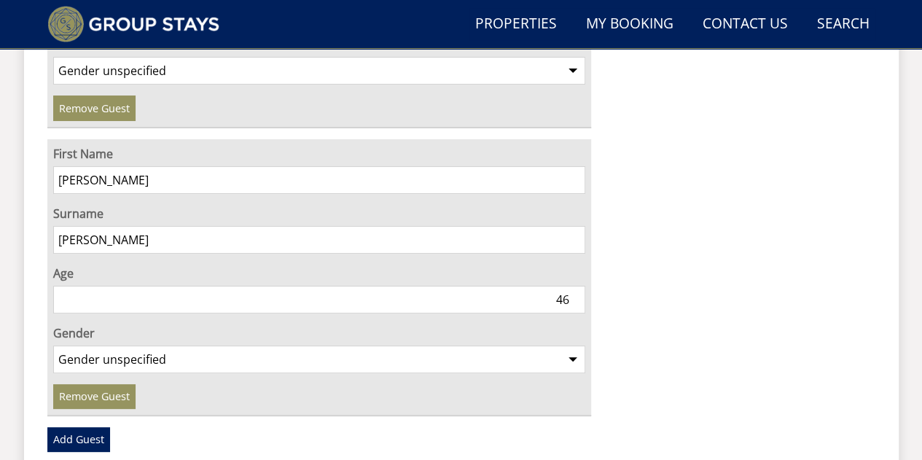
type input "46"
click at [200, 345] on select "Gender unspecified Gender male Gender female" at bounding box center [319, 359] width 533 height 28
select select "gender_female"
click at [53, 345] on select "Gender unspecified Gender male Gender female" at bounding box center [319, 359] width 533 height 28
click at [96, 427] on link "Add Guest" at bounding box center [78, 439] width 63 height 25
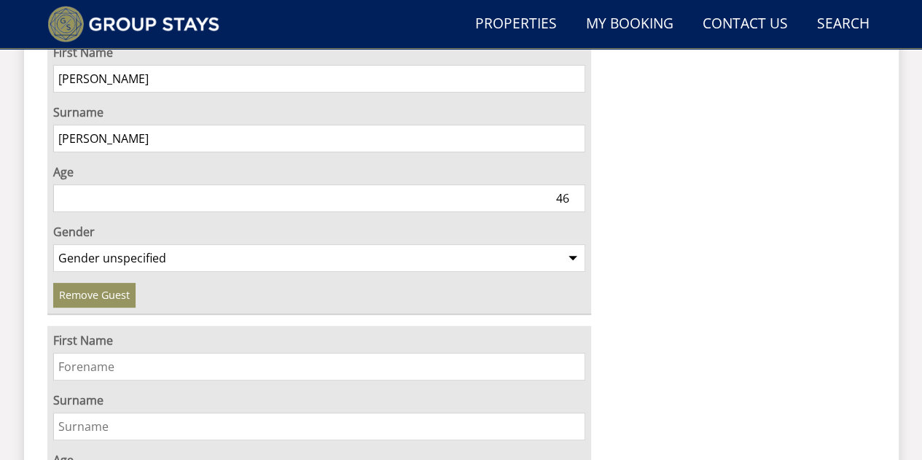
scroll to position [2907, 0]
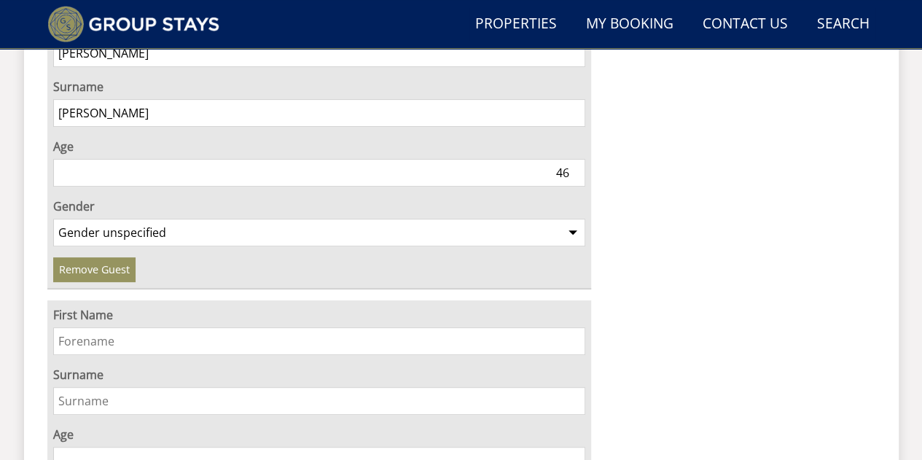
click at [130, 327] on input "First Name" at bounding box center [319, 341] width 533 height 28
type input "Himesh"
type input "Patel"
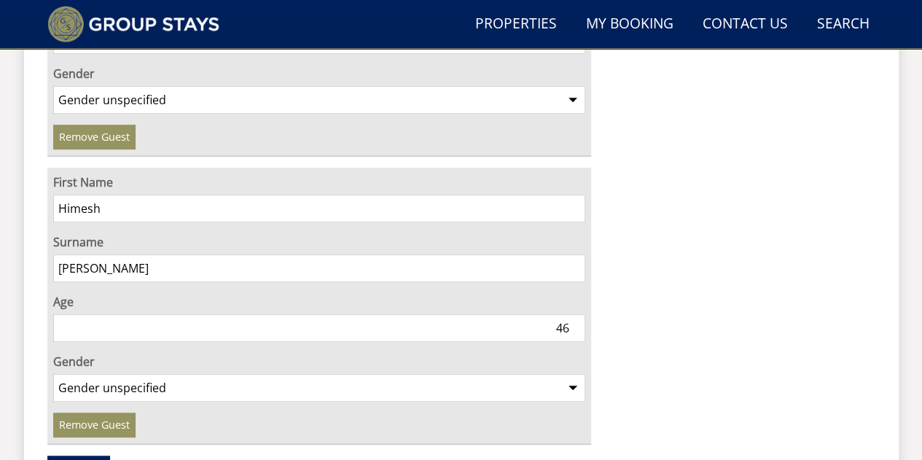
scroll to position [3041, 0]
type input "46"
click at [130, 372] on select "Gender unspecified Gender male Gender female" at bounding box center [319, 386] width 533 height 28
select select "gender_male"
click at [53, 372] on select "Gender unspecified Gender male Gender female" at bounding box center [319, 386] width 533 height 28
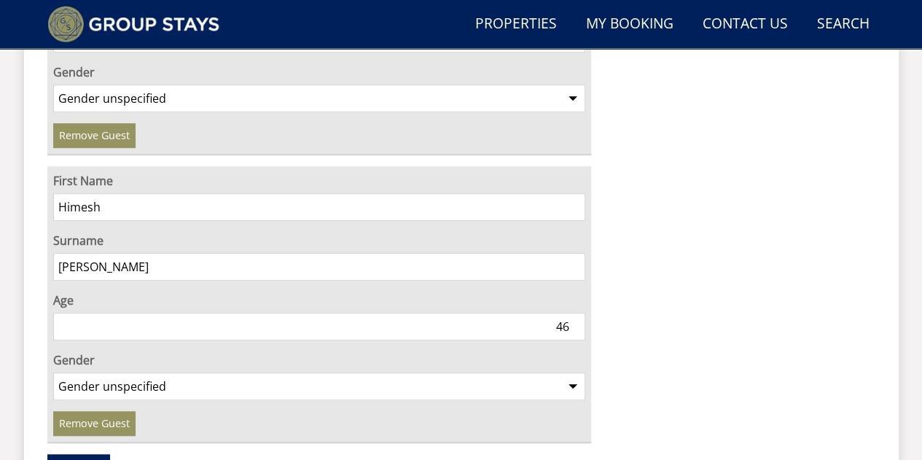
click at [90, 454] on link "Add Guest" at bounding box center [78, 466] width 63 height 25
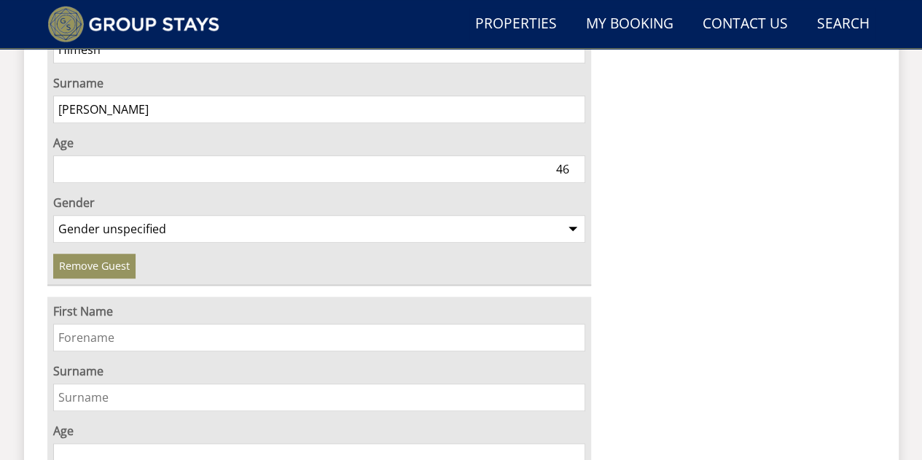
scroll to position [3201, 0]
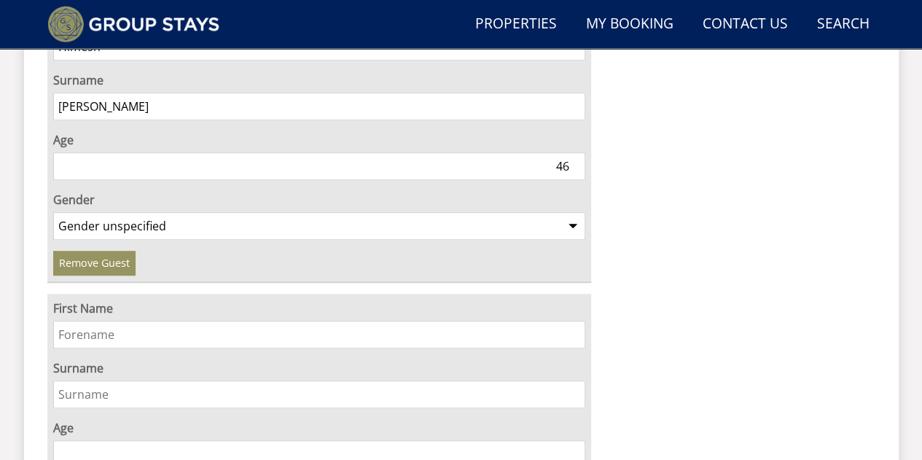
click at [157, 321] on input "First Name" at bounding box center [319, 335] width 533 height 28
type input "Zian"
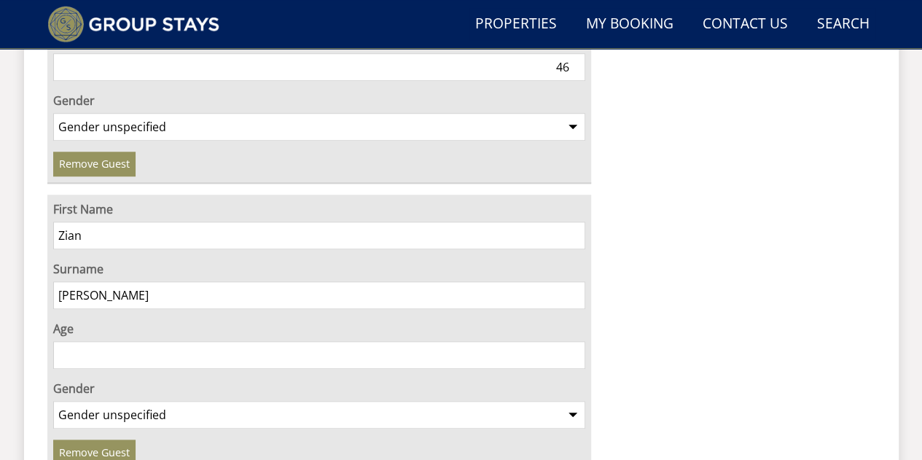
scroll to position [3301, 0]
type input "Patel"
click at [154, 319] on div "Age" at bounding box center [319, 343] width 533 height 49
click at [150, 340] on input "Age" at bounding box center [319, 354] width 533 height 28
type input "5"
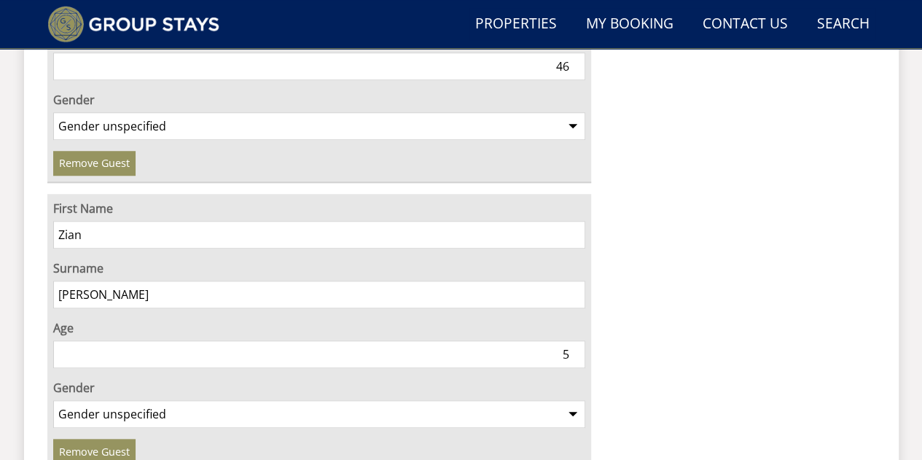
click at [136, 400] on select "Gender unspecified Gender male Gender female" at bounding box center [319, 414] width 533 height 28
select select "gender_male"
click at [53, 400] on select "Gender unspecified Gender male Gender female" at bounding box center [319, 414] width 533 height 28
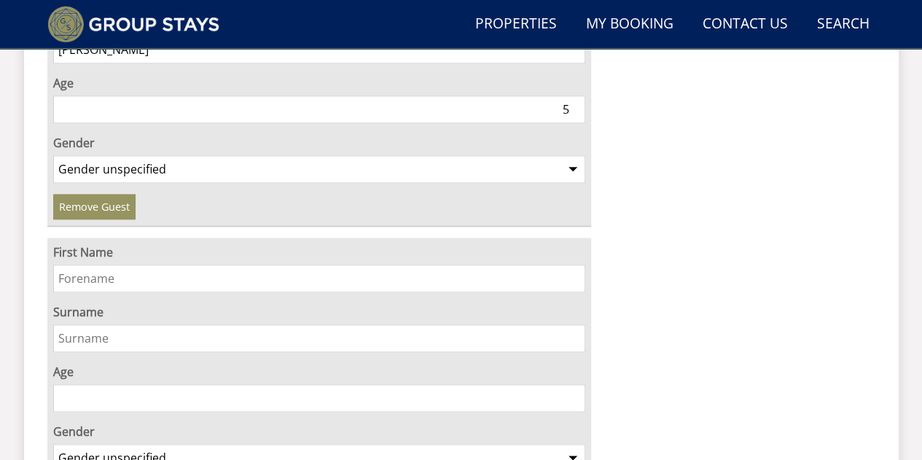
scroll to position [3616, 0]
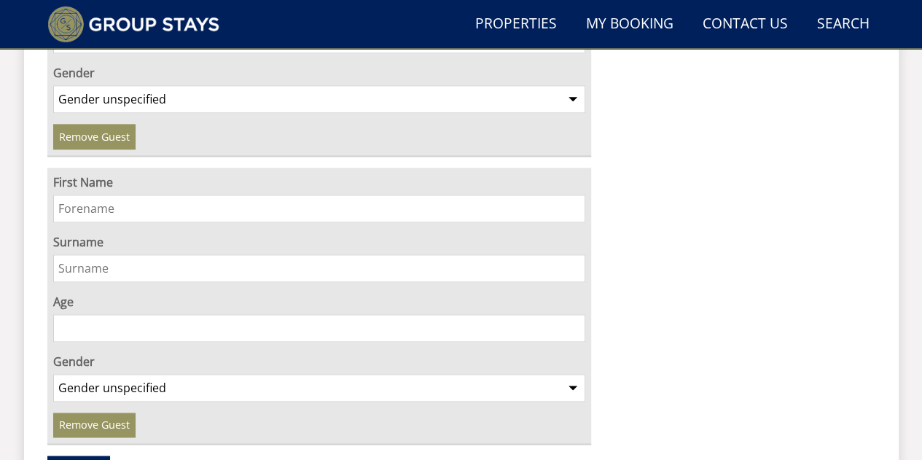
click at [215, 195] on input "First Name" at bounding box center [319, 209] width 533 height 28
type input "Rajen"
type input "[PERSON_NAME]"
click at [115, 314] on input "Age" at bounding box center [319, 328] width 533 height 28
type input "51"
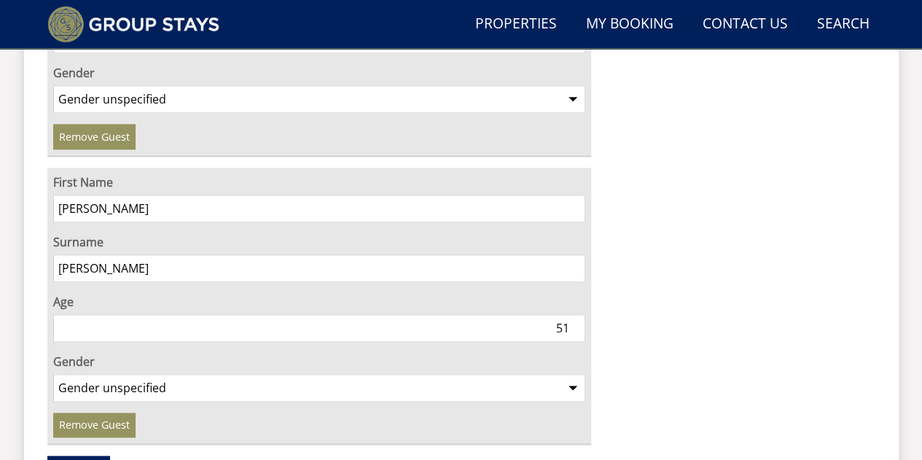
click at [128, 374] on select "Gender unspecified Gender male Gender female" at bounding box center [319, 388] width 533 height 28
select select "gender_male"
click at [53, 374] on select "Gender unspecified Gender male Gender female" at bounding box center [319, 388] width 533 height 28
click at [85, 455] on link "Add Guest" at bounding box center [78, 467] width 63 height 25
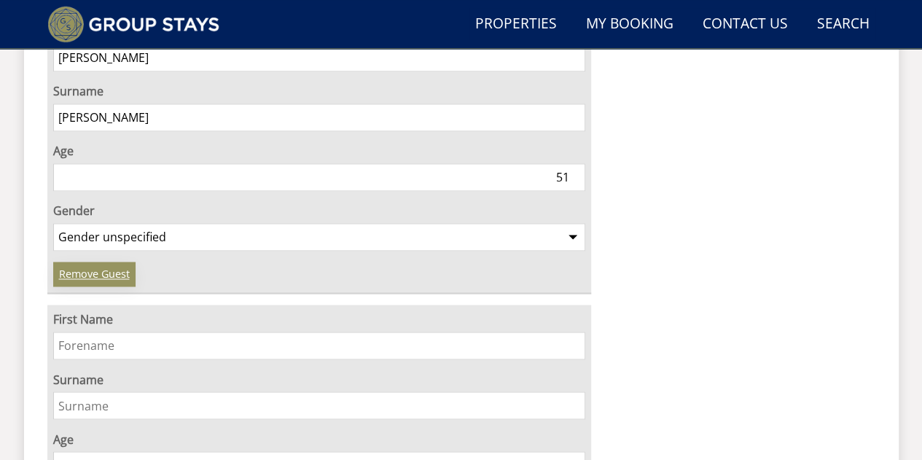
scroll to position [3771, 0]
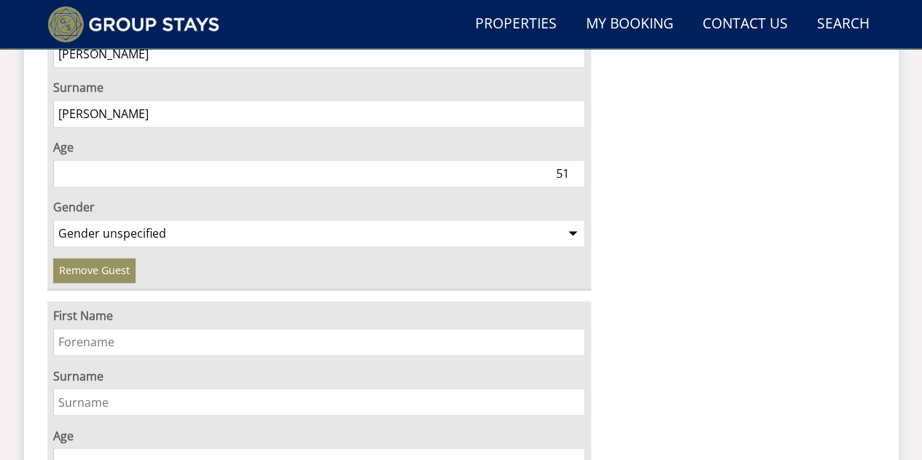
click at [144, 328] on input "First Name" at bounding box center [319, 342] width 533 height 28
type input "Navita"
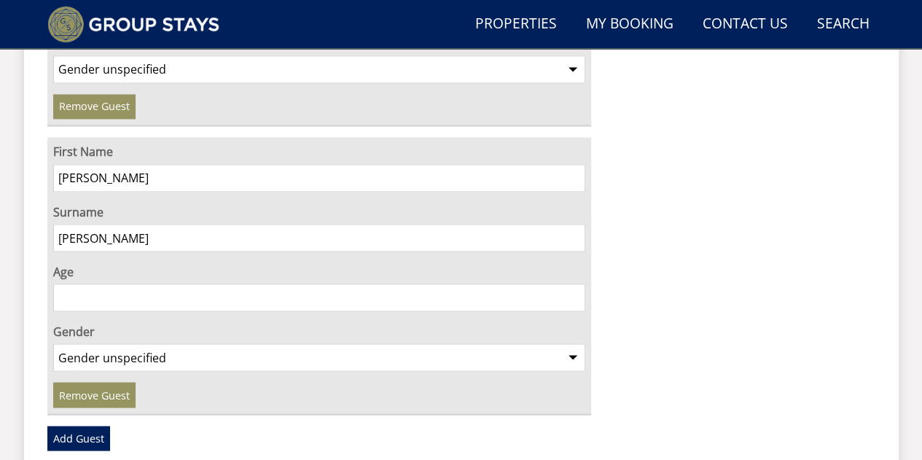
scroll to position [3937, 0]
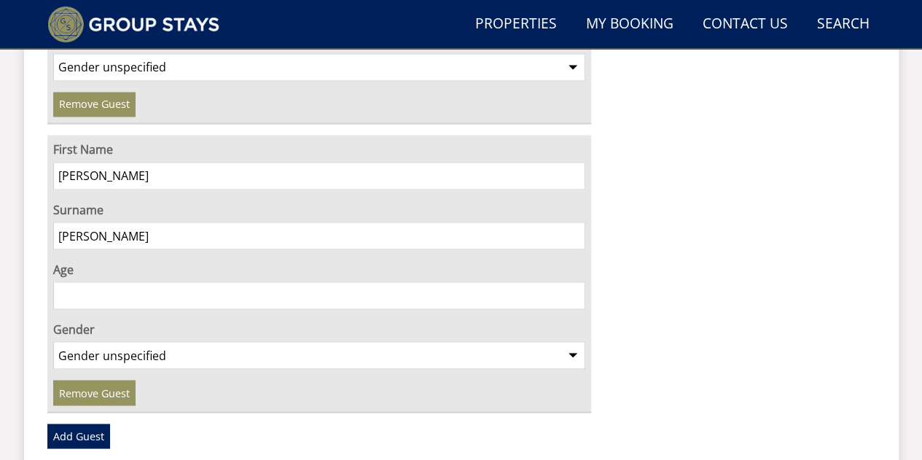
type input "[PERSON_NAME]"
click at [224, 281] on input "Age" at bounding box center [319, 295] width 533 height 28
type input "51"
click at [168, 341] on select "Gender unspecified Gender male Gender female" at bounding box center [319, 355] width 533 height 28
select select "gender_female"
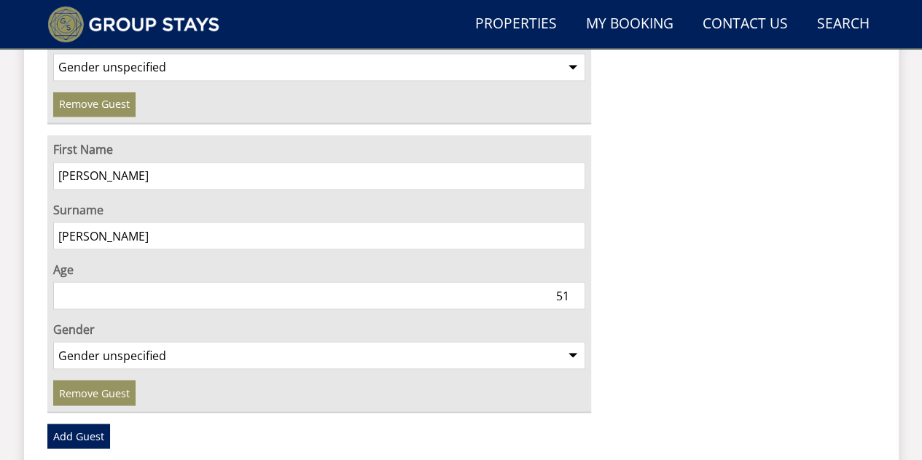
click at [53, 341] on select "Gender unspecified Gender male Gender female" at bounding box center [319, 355] width 533 height 28
click at [82, 423] on link "Add Guest" at bounding box center [78, 435] width 63 height 25
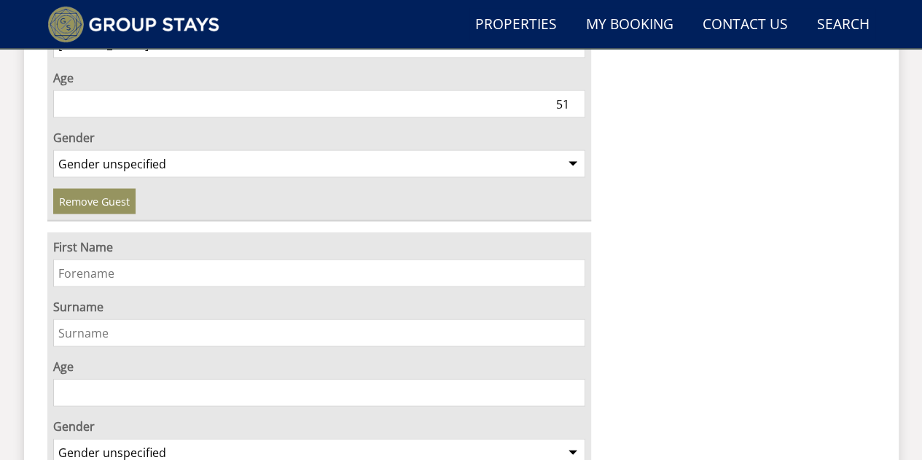
scroll to position [4129, 0]
click at [205, 258] on input "First Name" at bounding box center [319, 272] width 533 height 28
type input "Parrus"
type input "[PERSON_NAME]"
click at [125, 377] on input "Age" at bounding box center [319, 391] width 533 height 28
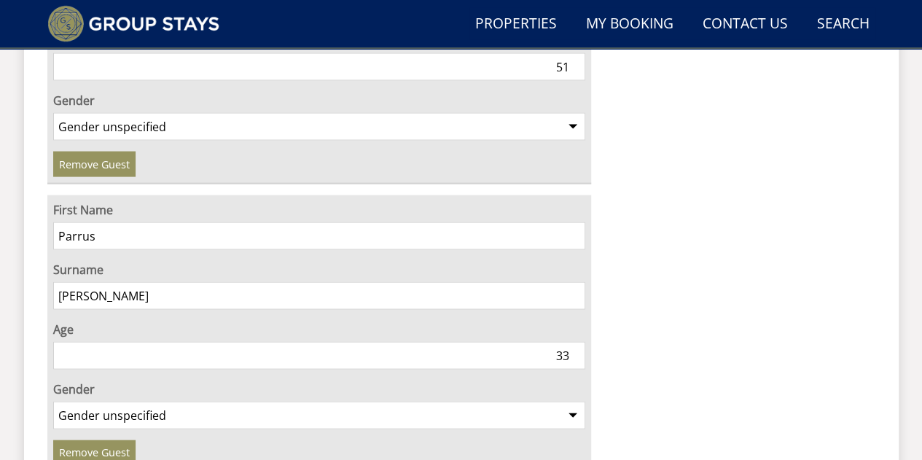
scroll to position [4165, 0]
type input "33"
click at [124, 401] on select "Gender unspecified Gender male Gender female" at bounding box center [319, 415] width 533 height 28
select select "gender_male"
click at [53, 401] on select "Gender unspecified Gender male Gender female" at bounding box center [319, 415] width 533 height 28
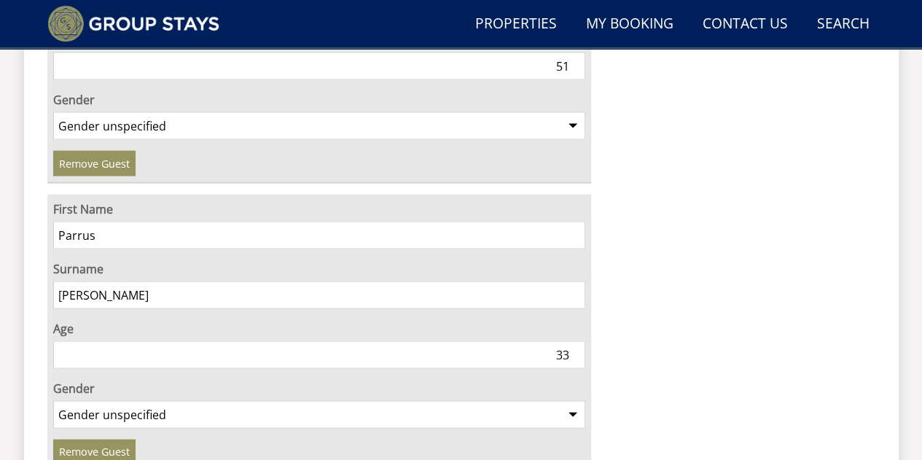
click at [548, 341] on input "33" at bounding box center [319, 355] width 533 height 28
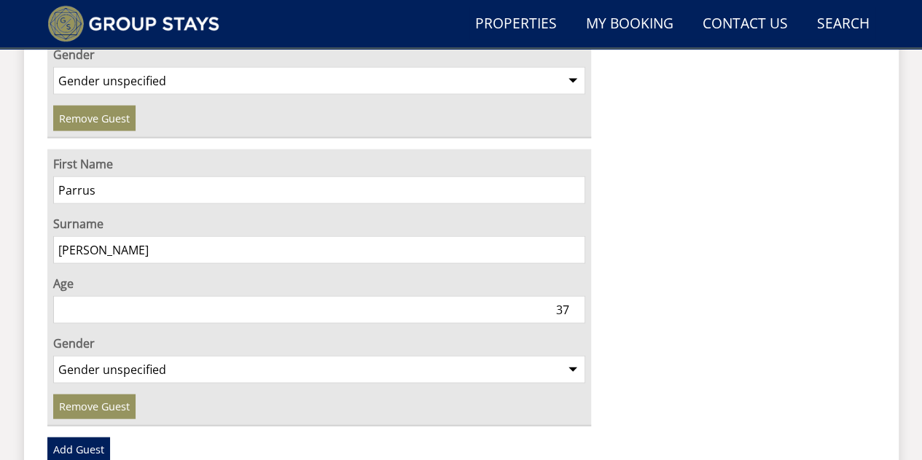
scroll to position [4209, 0]
type input "37"
click at [71, 439] on link "Add Guest" at bounding box center [78, 451] width 63 height 25
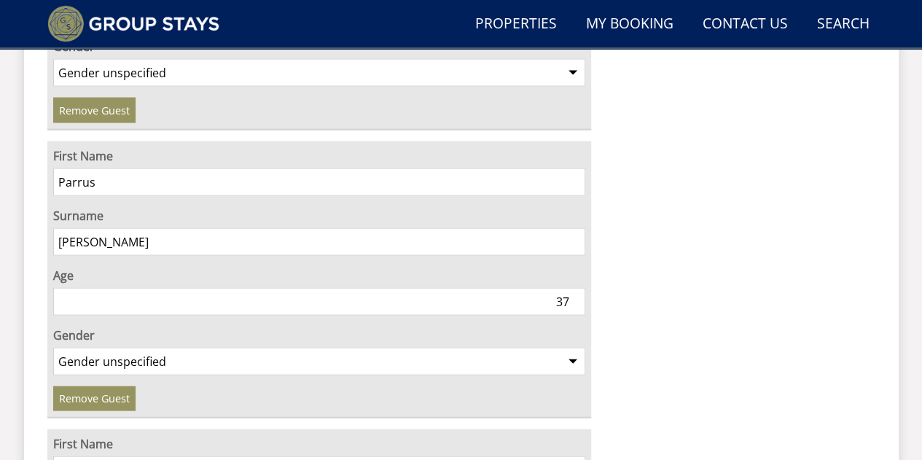
scroll to position [4219, 0]
click at [74, 455] on input "First Name" at bounding box center [319, 469] width 533 height 28
type input "Celia"
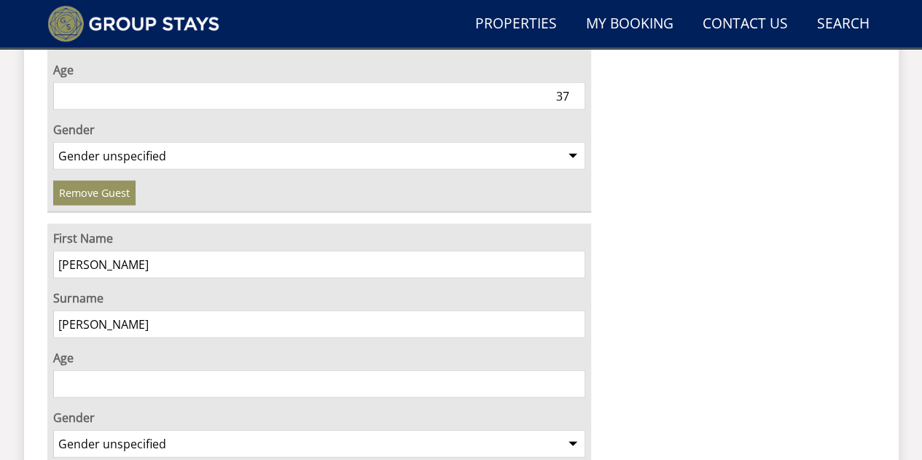
scroll to position [4433, 0]
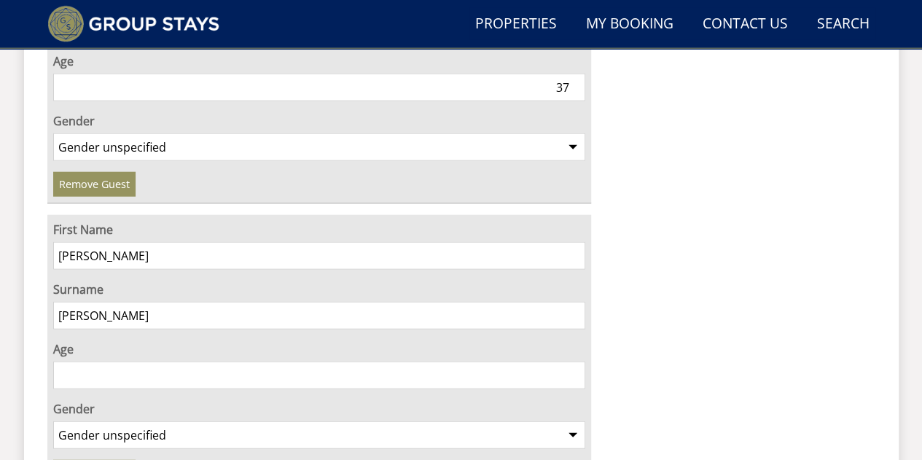
type input "[PERSON_NAME]"
click at [328, 361] on input "Age" at bounding box center [319, 375] width 533 height 28
type input "38"
click at [235, 421] on select "Gender unspecified Gender male Gender female" at bounding box center [319, 435] width 533 height 28
select select "gender_female"
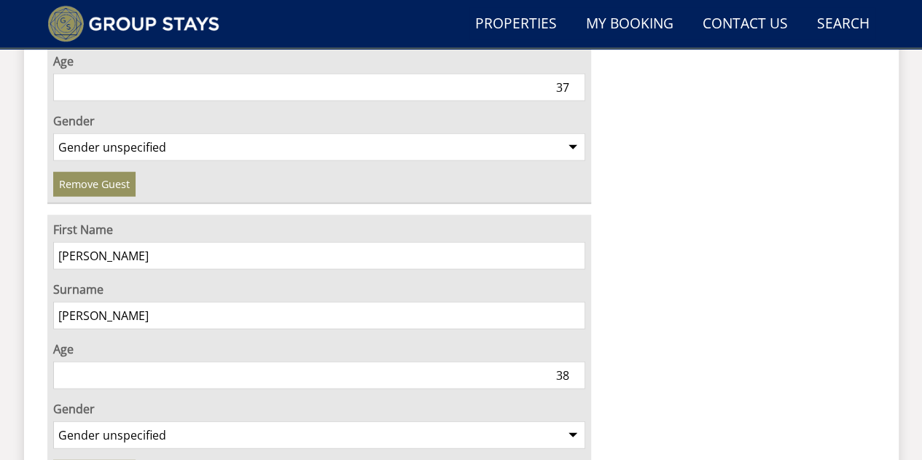
click at [53, 421] on select "Gender unspecified Gender male Gender female" at bounding box center [319, 435] width 533 height 28
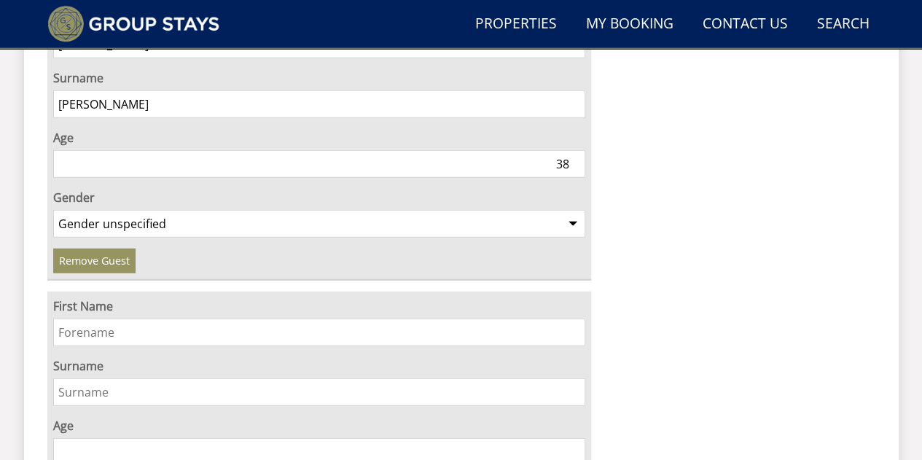
scroll to position [4679, 0]
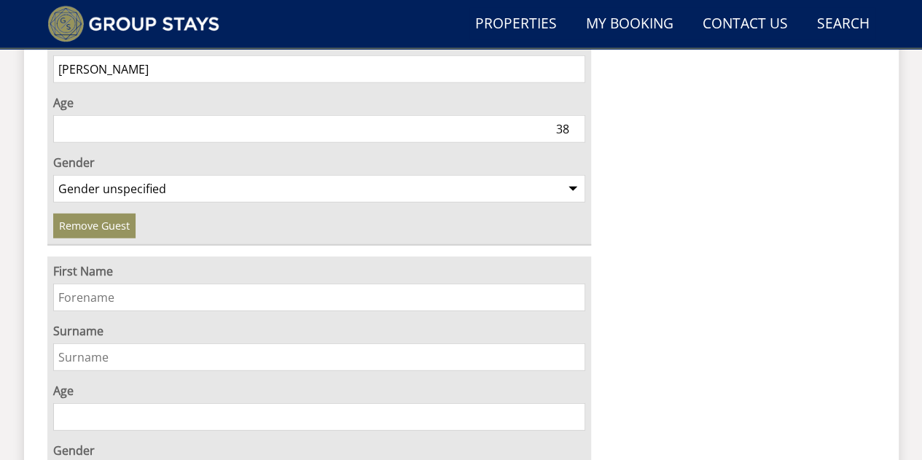
click at [203, 283] on input "First Name" at bounding box center [319, 297] width 533 height 28
type input "Remy"
type input "[PERSON_NAME]"
click at [174, 403] on input "Age" at bounding box center [319, 417] width 533 height 28
type input "2"
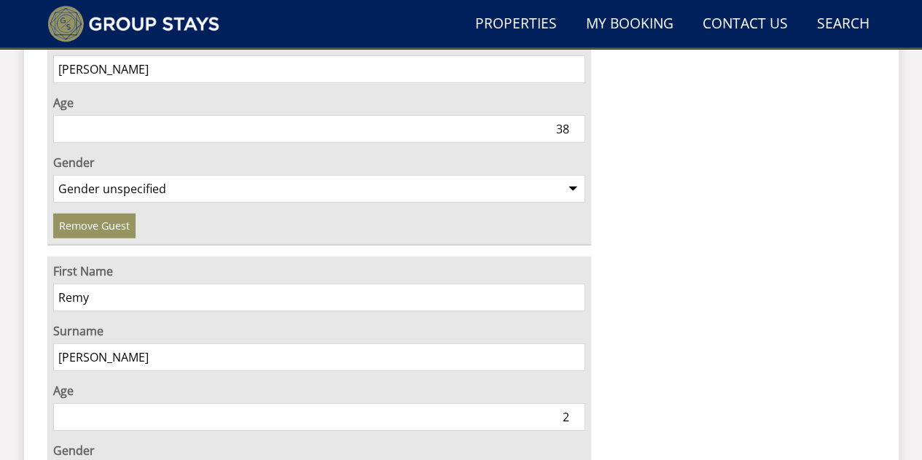
select select "gender_male"
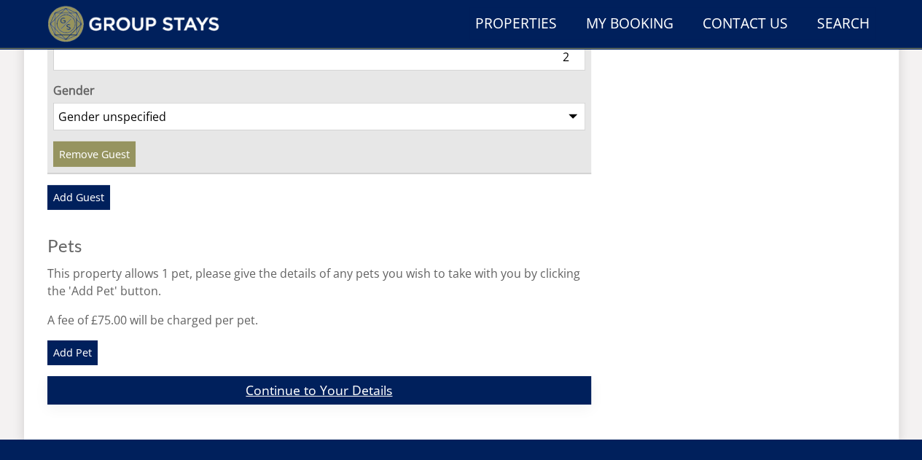
click at [334, 376] on link "Continue to Your Details" at bounding box center [319, 390] width 544 height 28
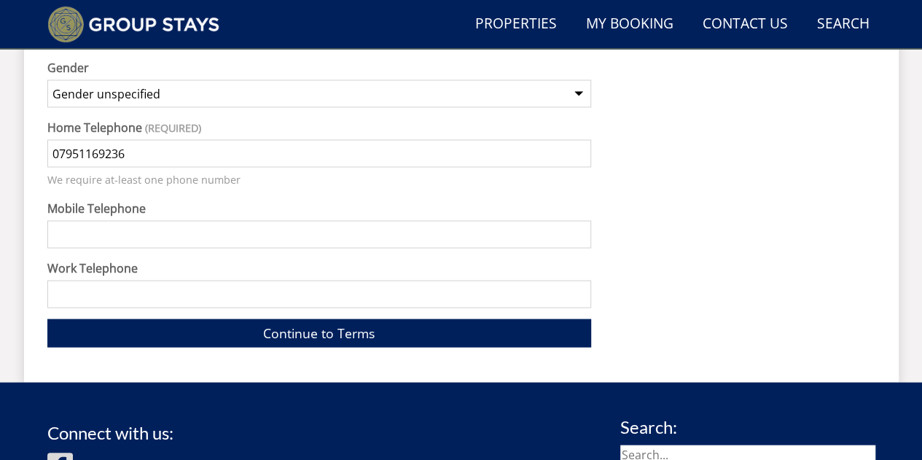
scroll to position [1328, 0]
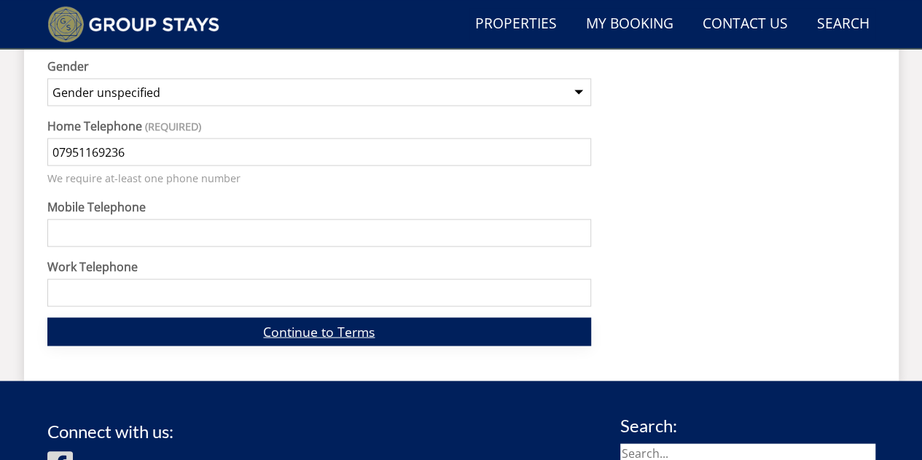
click at [355, 317] on link "Continue to Terms" at bounding box center [319, 331] width 544 height 28
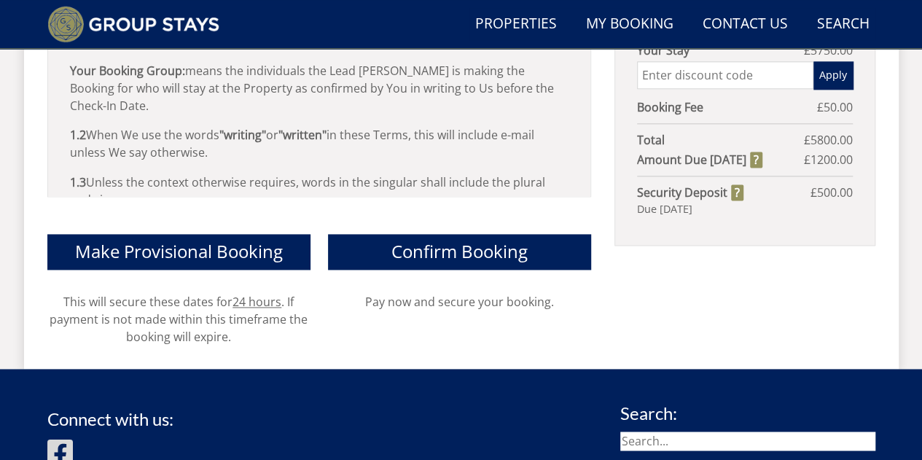
scroll to position [920, 0]
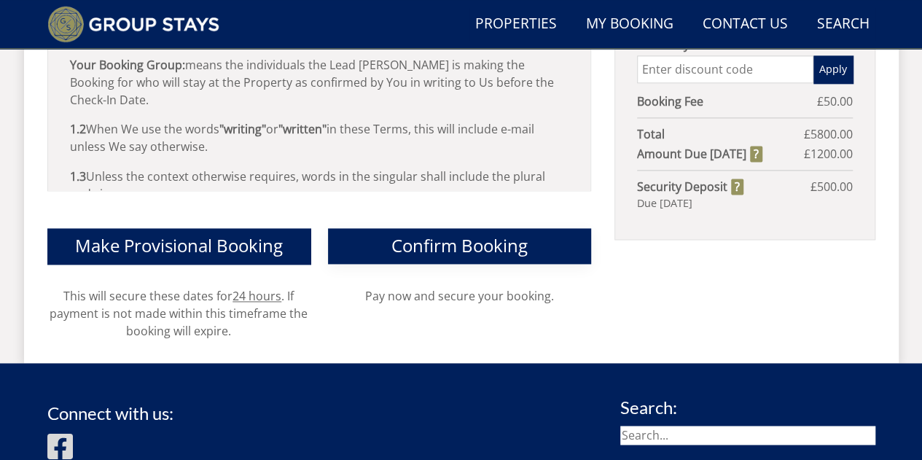
click at [450, 233] on span "Confirm Booking" at bounding box center [459, 245] width 136 height 24
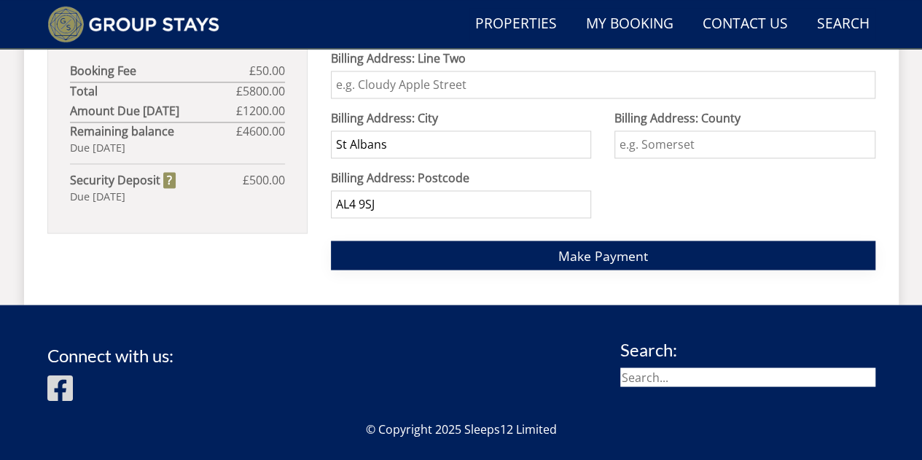
scroll to position [1164, 0]
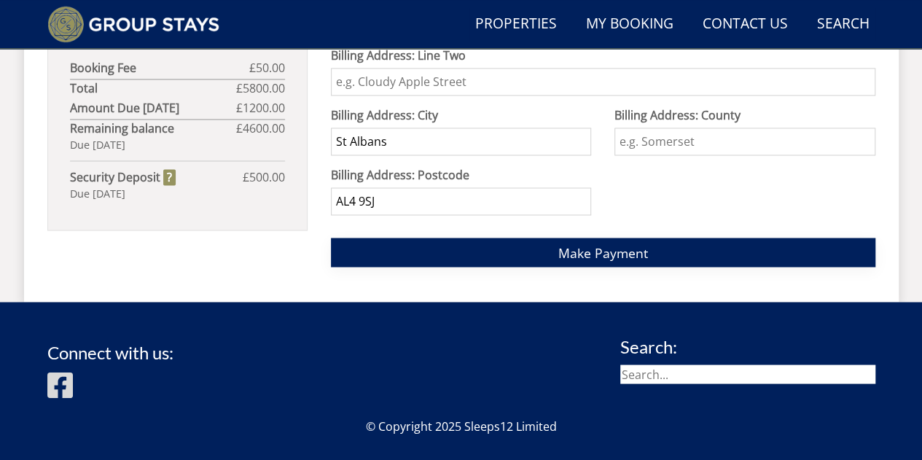
click at [626, 253] on span "Make Payment" at bounding box center [603, 251] width 90 height 17
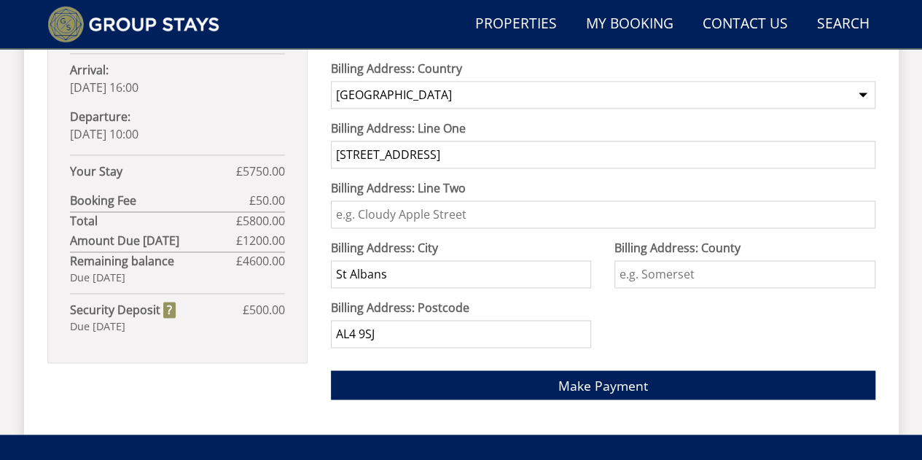
scroll to position [1032, 0]
click at [595, 376] on span "Make Payment" at bounding box center [603, 384] width 90 height 17
